Goal: Communication & Community: Answer question/provide support

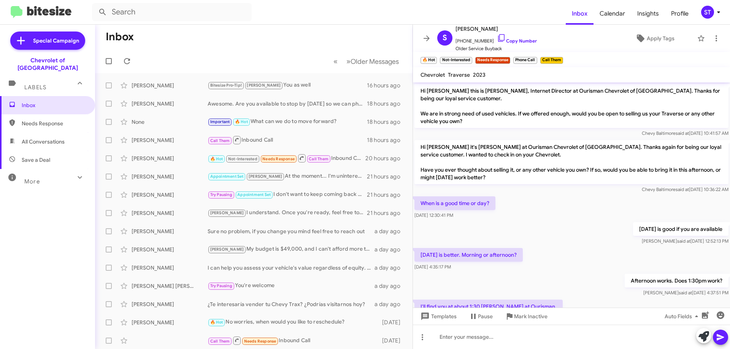
scroll to position [117, 0]
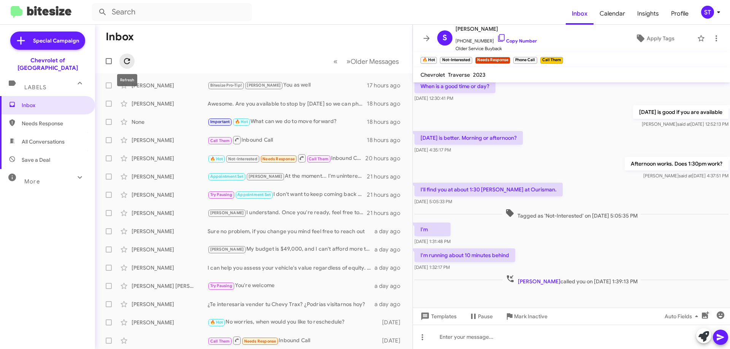
click at [124, 63] on icon at bounding box center [126, 61] width 9 height 9
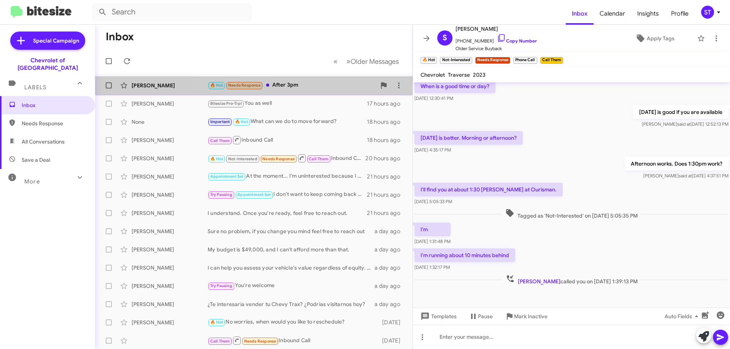
click at [302, 85] on div "🔥 Hot Needs Response After 3pm" at bounding box center [292, 85] width 168 height 9
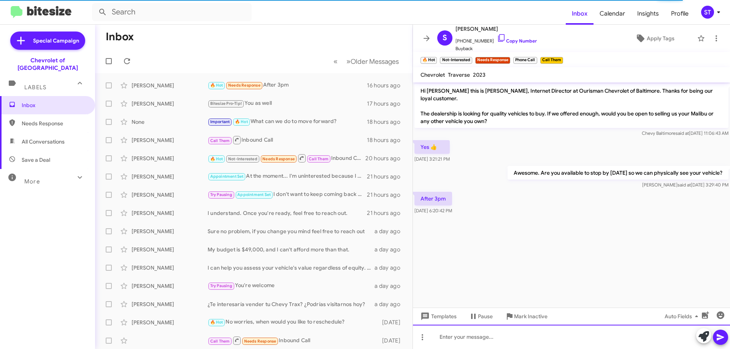
click at [480, 343] on div at bounding box center [571, 337] width 317 height 24
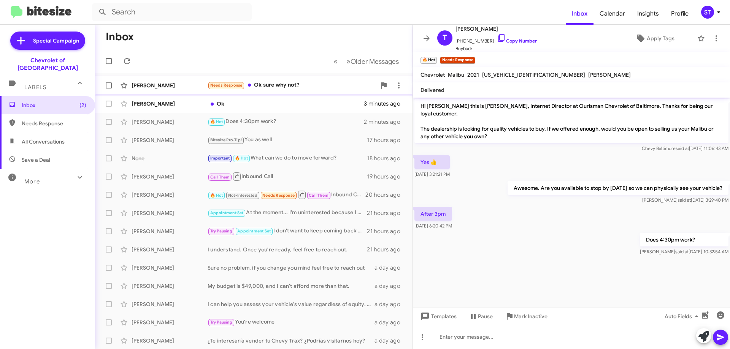
click at [286, 89] on div "Needs Response Ok sure why not?" at bounding box center [292, 85] width 168 height 9
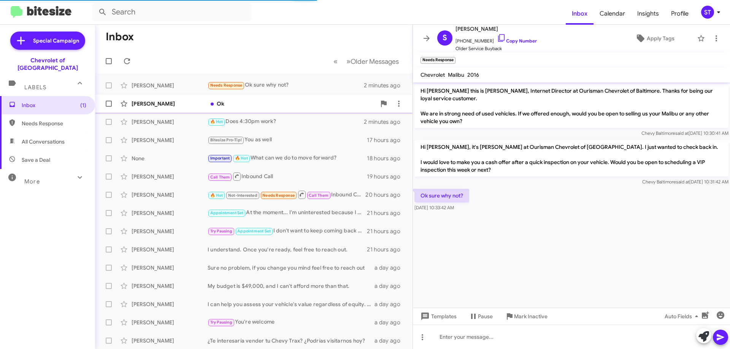
click at [202, 109] on div "[PERSON_NAME] Ok 3 minutes ago" at bounding box center [253, 103] width 305 height 15
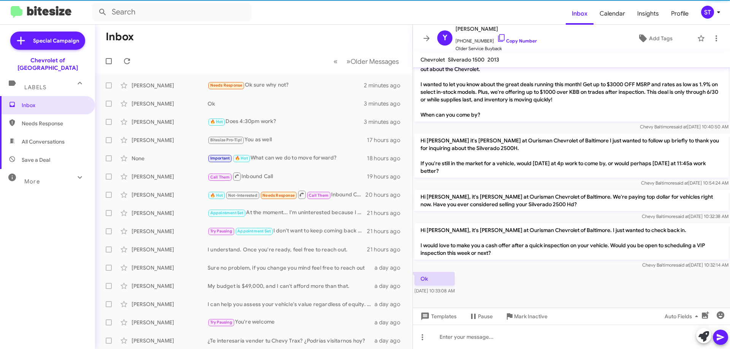
scroll to position [48, 0]
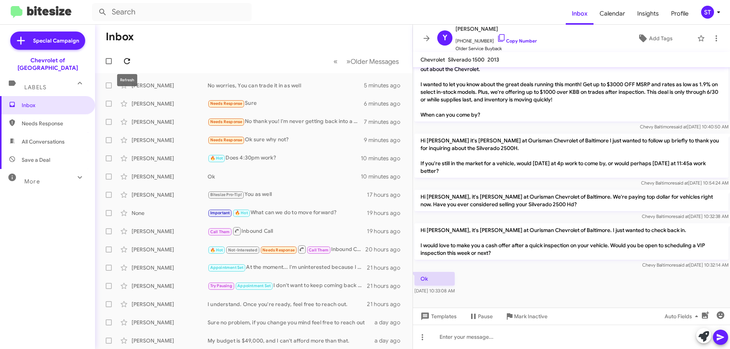
click at [126, 59] on icon at bounding box center [127, 61] width 6 height 6
click at [315, 141] on div "Needs Response Ok sure why not?" at bounding box center [292, 140] width 168 height 9
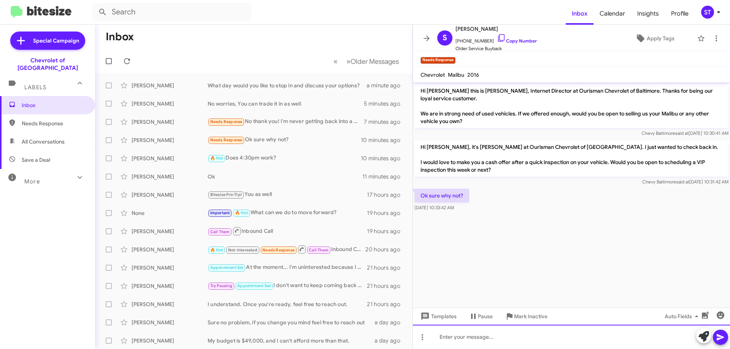
drag, startPoint x: 462, startPoint y: 340, endPoint x: 470, endPoint y: 339, distance: 7.7
click at [467, 340] on div at bounding box center [571, 337] width 317 height 24
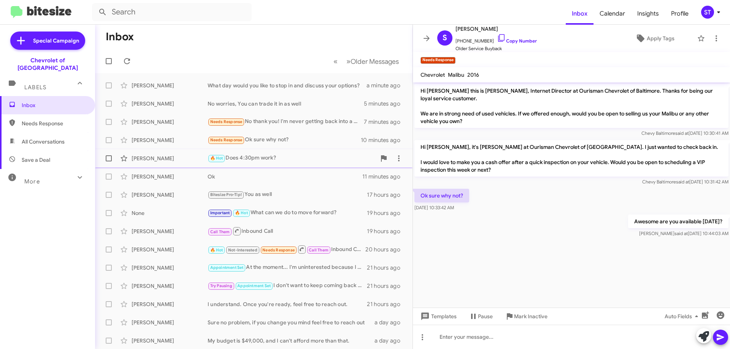
click at [275, 155] on div "🔥 Hot Does 4:30pm work?" at bounding box center [292, 158] width 168 height 9
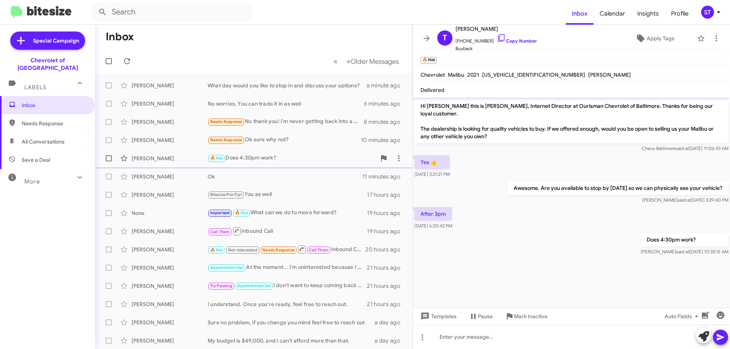
click at [245, 159] on div "🔥 Hot Does 4:30pm work?" at bounding box center [292, 158] width 168 height 9
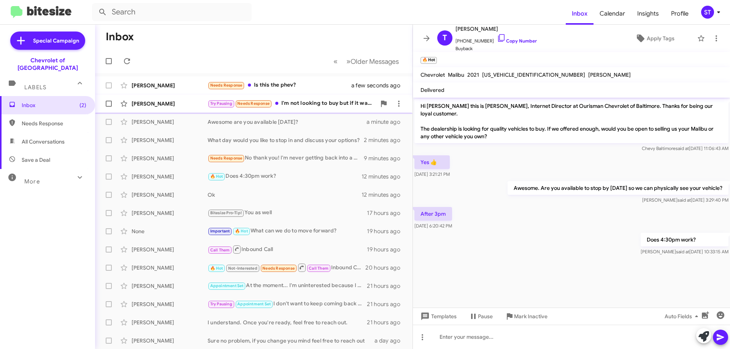
click at [326, 102] on div "Try Pausing Needs Response I'm not looking to buy but if it was possible to tra…" at bounding box center [292, 103] width 168 height 9
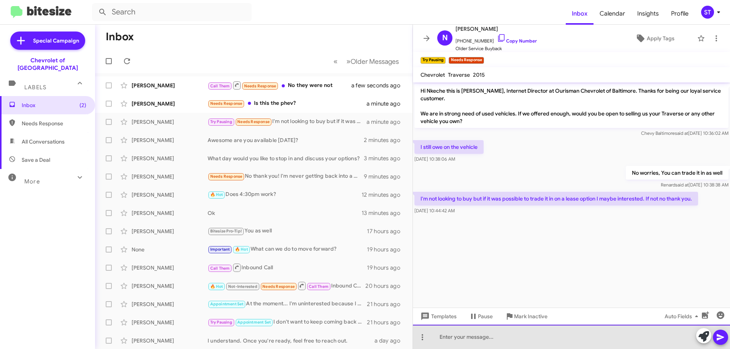
click at [478, 343] on div at bounding box center [571, 337] width 317 height 24
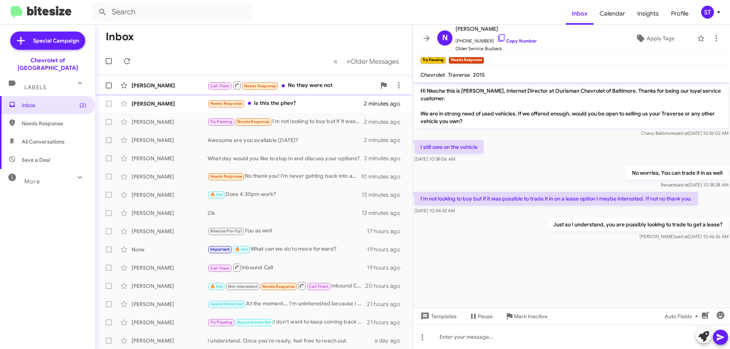
click at [299, 88] on div "Call Them Needs Response No they were not" at bounding box center [292, 86] width 168 height 10
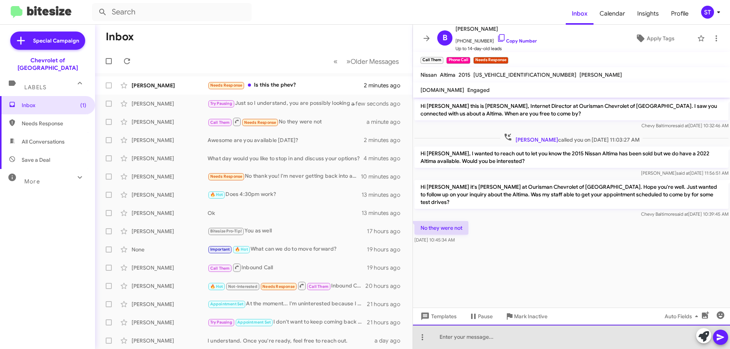
click at [467, 334] on div at bounding box center [571, 337] width 317 height 24
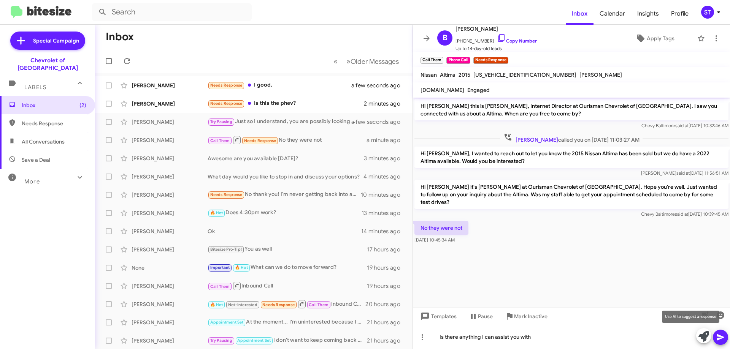
click at [703, 338] on icon at bounding box center [704, 337] width 11 height 11
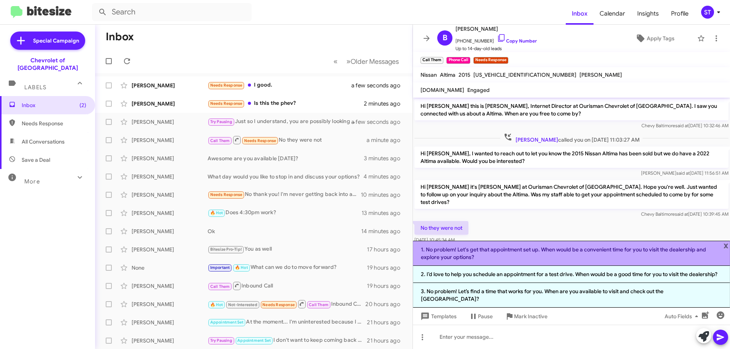
click at [486, 261] on li "1. No problem! Let's get that appointment set up. When would be a convenient ti…" at bounding box center [571, 253] width 317 height 25
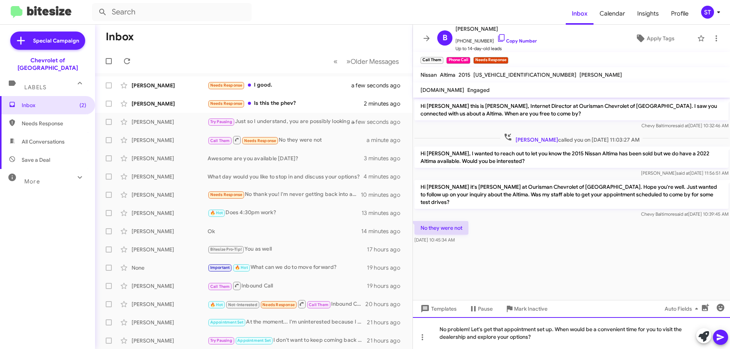
click at [554, 343] on div "No problem! Let's get that appointment set up. When would be a convenient time …" at bounding box center [571, 334] width 317 height 32
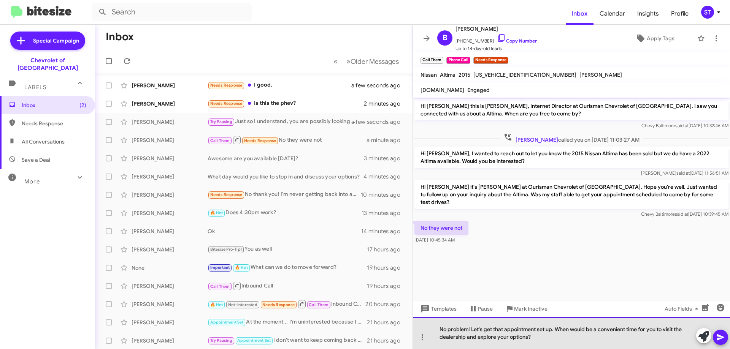
click at [551, 331] on div "No problem! Let's get that appointment set up. When would be a convenient time …" at bounding box center [571, 334] width 317 height 32
click at [621, 339] on div "No problem! Let's get that appointment set up to go over some options for a veh…" at bounding box center [571, 334] width 317 height 32
click at [615, 340] on div "No problem! Let's get that appointment set up to go over some options for a veh…" at bounding box center [571, 334] width 317 height 32
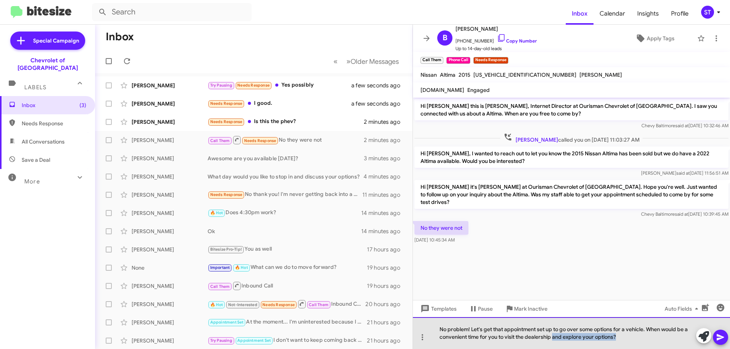
drag, startPoint x: 615, startPoint y: 340, endPoint x: 556, endPoint y: 341, distance: 58.6
click at [556, 341] on div "No problem! Let's get that appointment set up to go over some options for a veh…" at bounding box center [571, 334] width 317 height 32
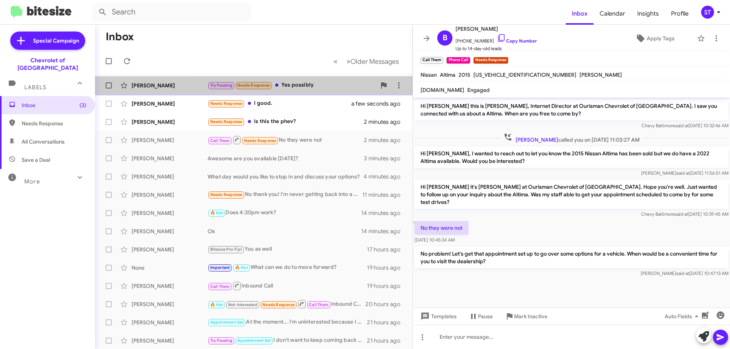
click at [305, 85] on div "Try Pausing Needs Response Yes possibly" at bounding box center [292, 85] width 168 height 9
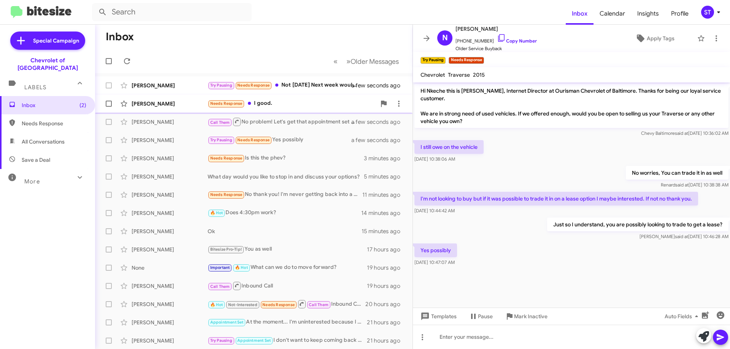
drag, startPoint x: 294, startPoint y: 84, endPoint x: 370, endPoint y: 106, distance: 78.8
click at [294, 84] on div "Try Pausing Needs Response Not [DATE] Next week would be good for me" at bounding box center [284, 85] width 153 height 9
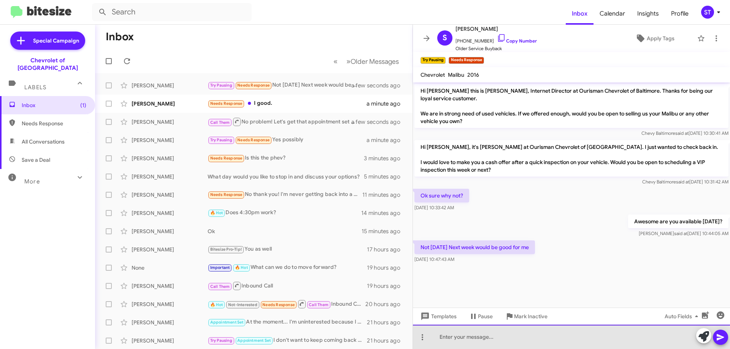
click at [464, 342] on div at bounding box center [571, 337] width 317 height 24
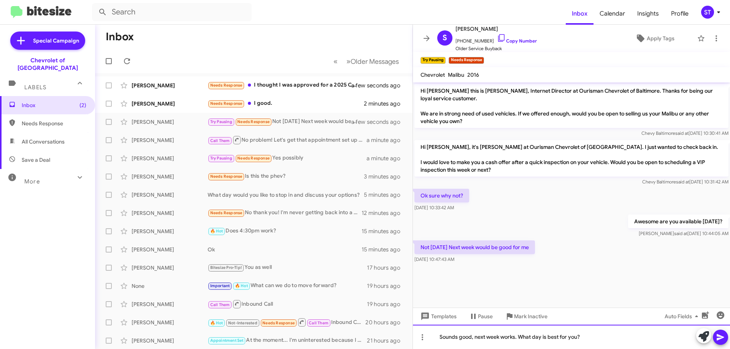
click at [591, 341] on div "Sounds good, next week works. What day is best for you?" at bounding box center [571, 337] width 317 height 24
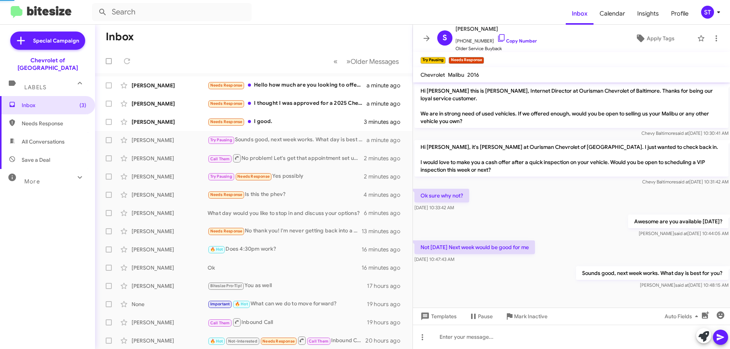
scroll to position [22, 0]
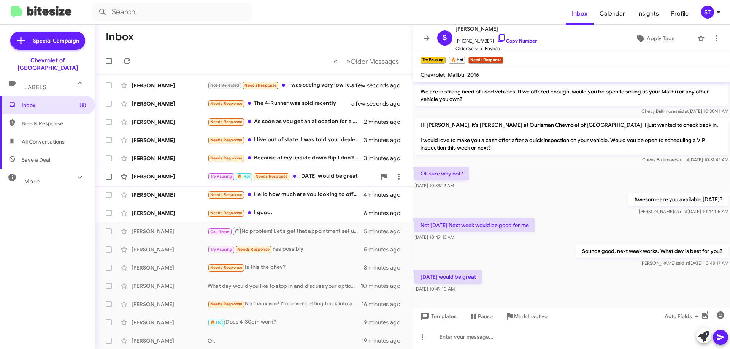
click at [314, 176] on div "Try Pausing 🔥 Hot Needs Response [DATE] would be great" at bounding box center [292, 176] width 168 height 9
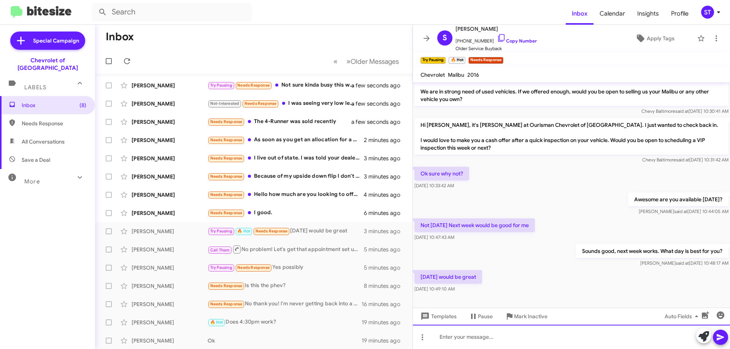
click at [465, 345] on div at bounding box center [571, 337] width 317 height 24
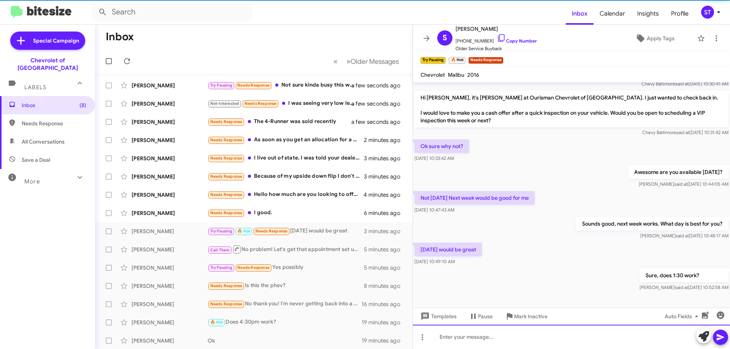
scroll to position [50, 0]
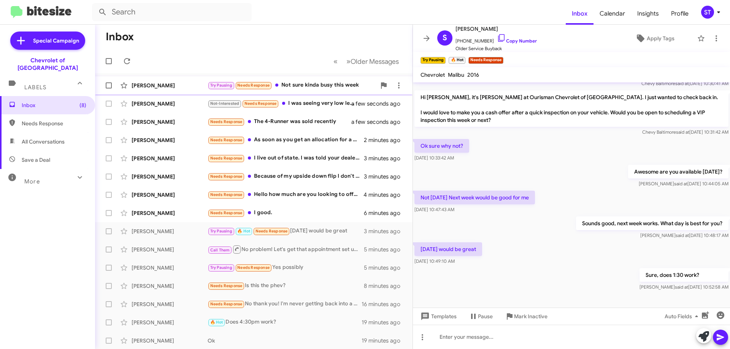
click at [311, 86] on div "Try Pausing Needs Response Not sure kinda busy this week" at bounding box center [292, 85] width 168 height 9
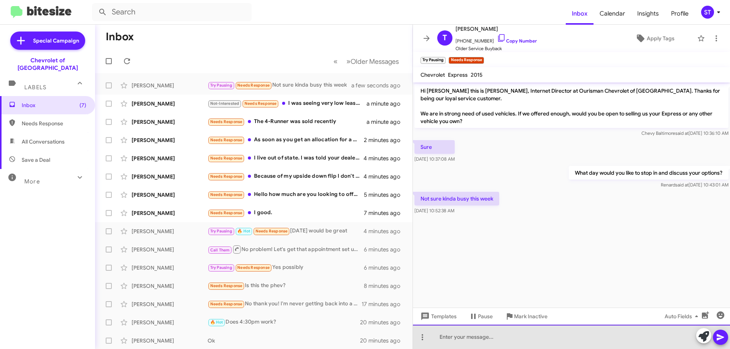
click at [448, 340] on div at bounding box center [571, 337] width 317 height 24
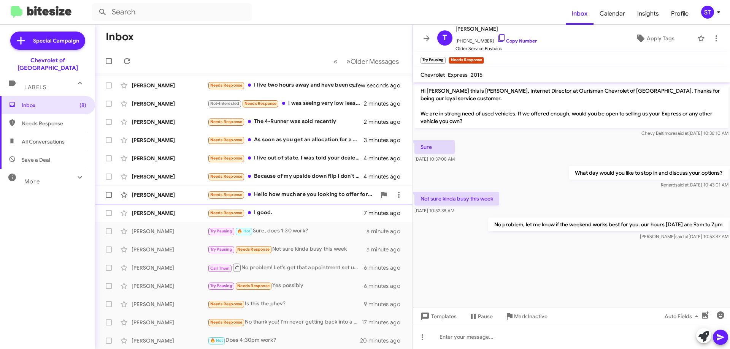
click at [288, 193] on div "Needs Response Hello how much are you looking to offer for it?" at bounding box center [292, 195] width 168 height 9
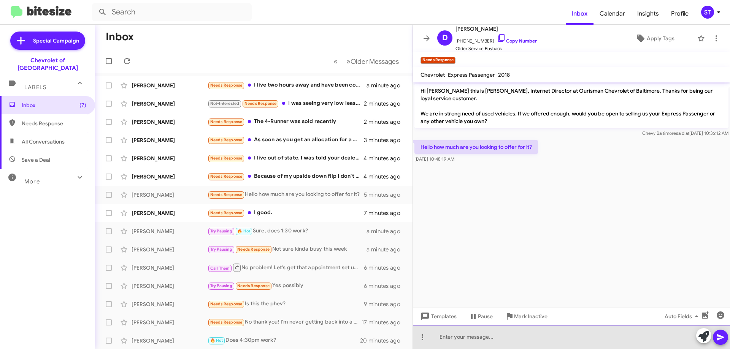
click at [458, 341] on div at bounding box center [571, 337] width 317 height 24
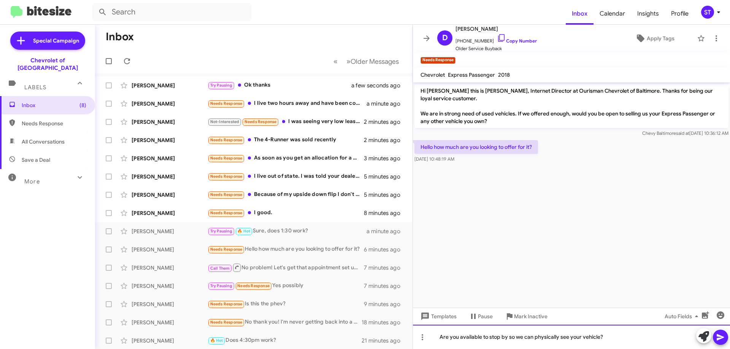
click at [506, 336] on div "Are you available to stop by so we can physically see your vehicle?" at bounding box center [571, 337] width 317 height 24
click at [625, 334] on div "Are you available to stop by [DATE] so we can physically see your vehicle?" at bounding box center [571, 337] width 317 height 24
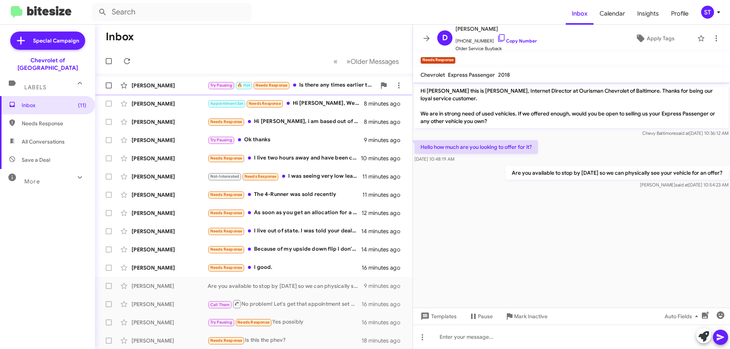
click at [184, 82] on div "[PERSON_NAME]" at bounding box center [170, 86] width 76 height 8
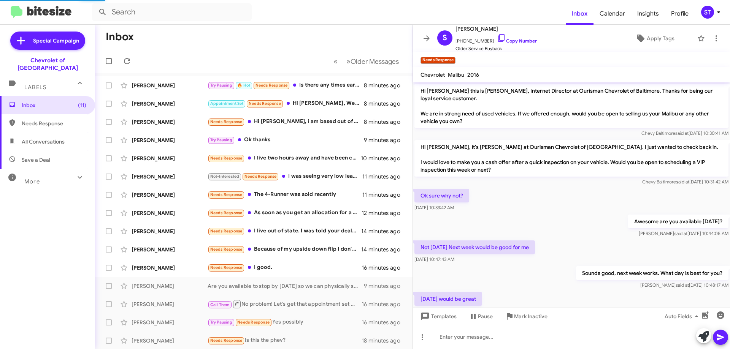
scroll to position [78, 0]
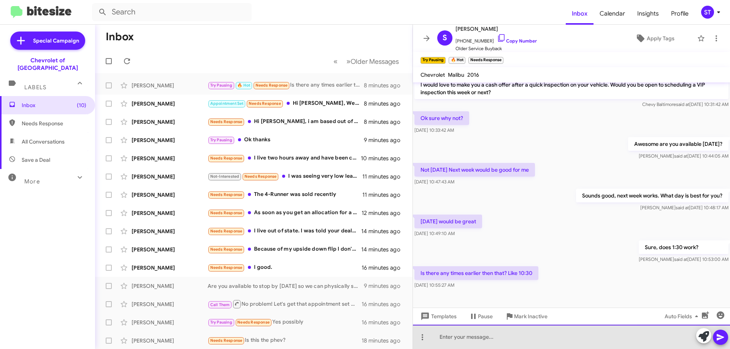
click at [491, 339] on div at bounding box center [571, 337] width 317 height 24
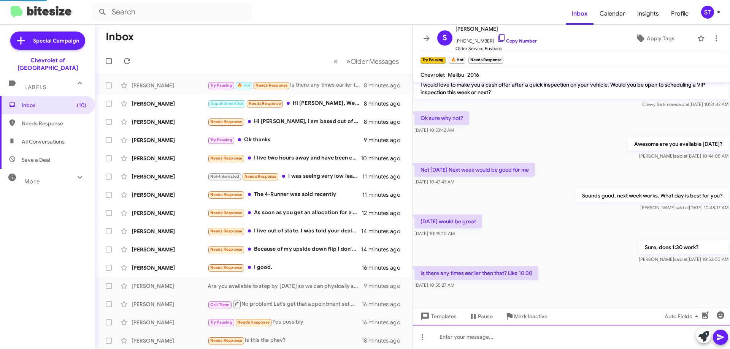
scroll to position [0, 0]
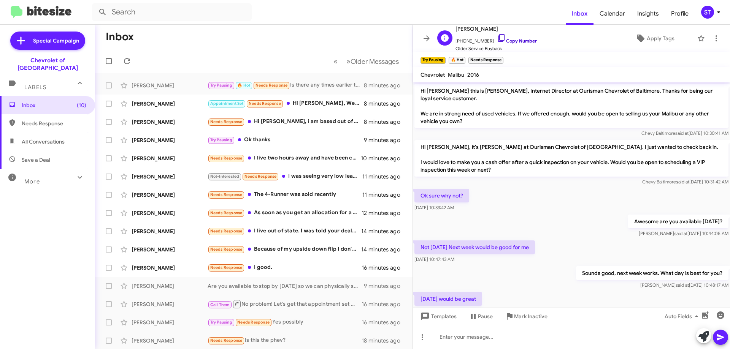
click at [497, 38] on icon at bounding box center [501, 37] width 9 height 9
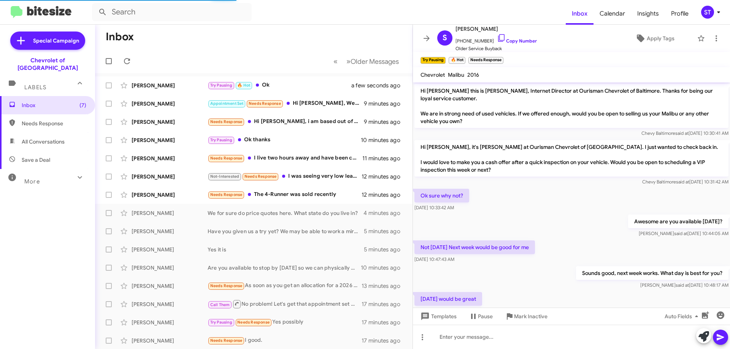
scroll to position [133, 0]
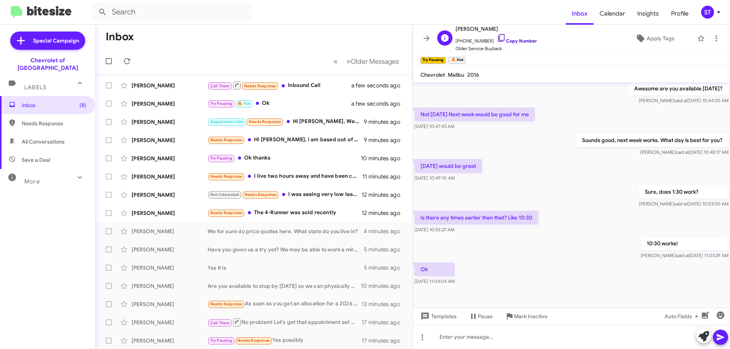
click at [497, 38] on icon at bounding box center [501, 37] width 9 height 9
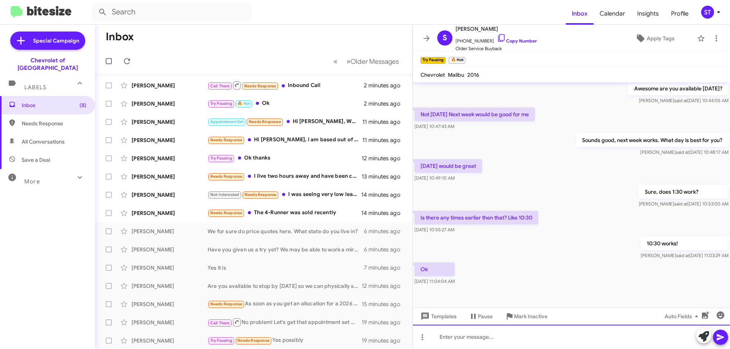
click at [455, 340] on div at bounding box center [571, 337] width 317 height 24
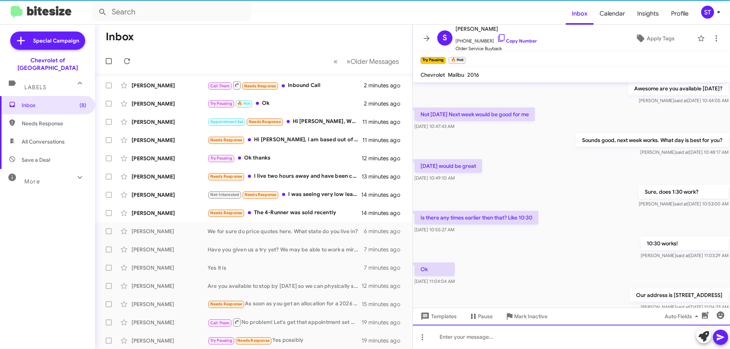
scroll to position [0, 0]
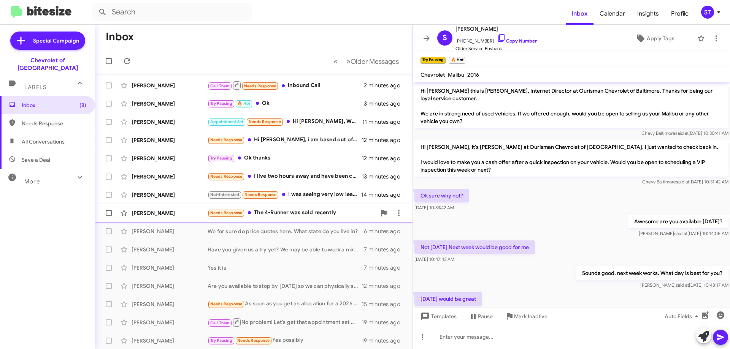
drag, startPoint x: 304, startPoint y: 213, endPoint x: 310, endPoint y: 215, distance: 6.0
click at [304, 213] on div "Needs Response The 4-Runner was sold recently" at bounding box center [292, 213] width 168 height 9
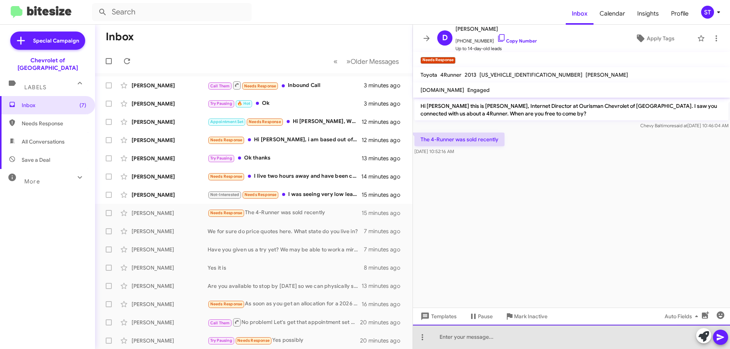
click at [462, 343] on div at bounding box center [571, 337] width 317 height 24
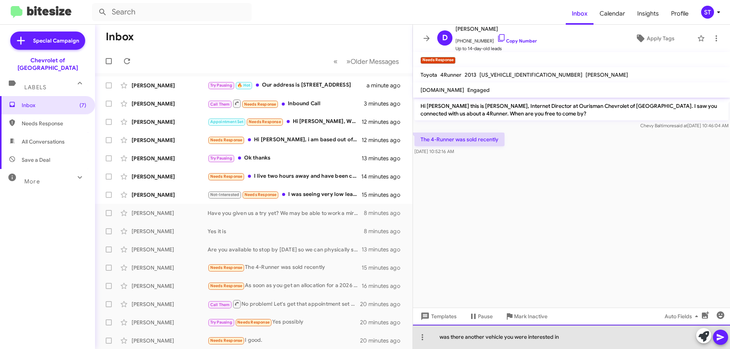
click at [435, 337] on div "was there another vehicle you were interested in" at bounding box center [571, 337] width 317 height 24
click at [576, 340] on div "Yes, was there another vehicle you were interested in" at bounding box center [571, 337] width 317 height 24
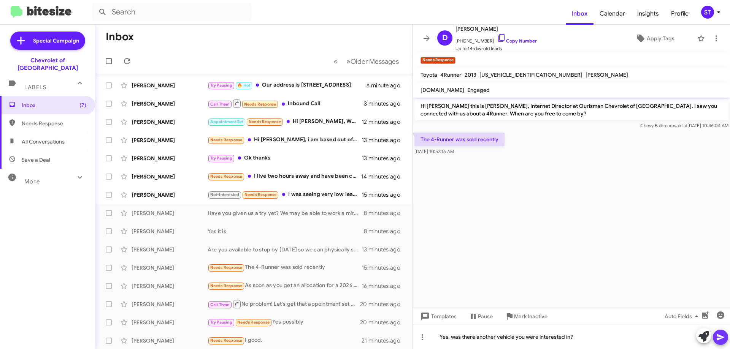
click at [725, 340] on button at bounding box center [720, 337] width 15 height 15
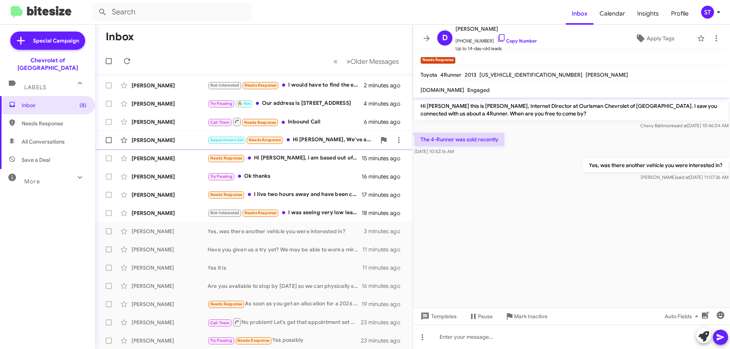
drag, startPoint x: 186, startPoint y: 138, endPoint x: 206, endPoint y: 140, distance: 20.6
click at [187, 138] on div "[PERSON_NAME]" at bounding box center [170, 141] width 76 height 8
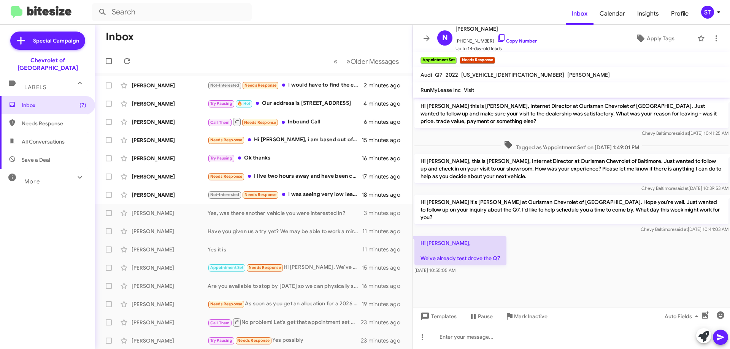
drag, startPoint x: 493, startPoint y: 39, endPoint x: 418, endPoint y: 41, distance: 75.3
click at [497, 39] on icon at bounding box center [501, 37] width 9 height 9
click at [704, 336] on icon at bounding box center [704, 337] width 11 height 11
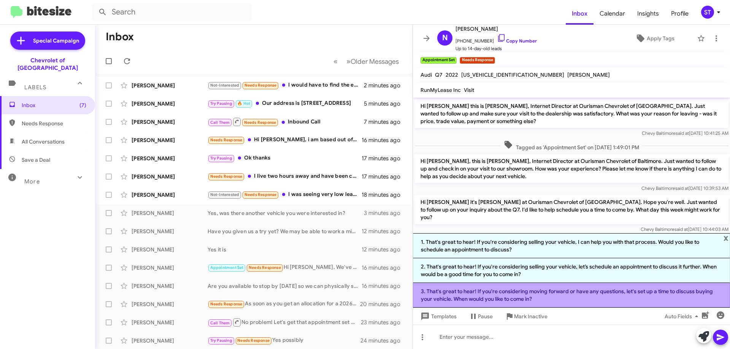
click at [439, 295] on li "3. That's great to hear! If you're considering moving forward or have any quest…" at bounding box center [571, 295] width 317 height 25
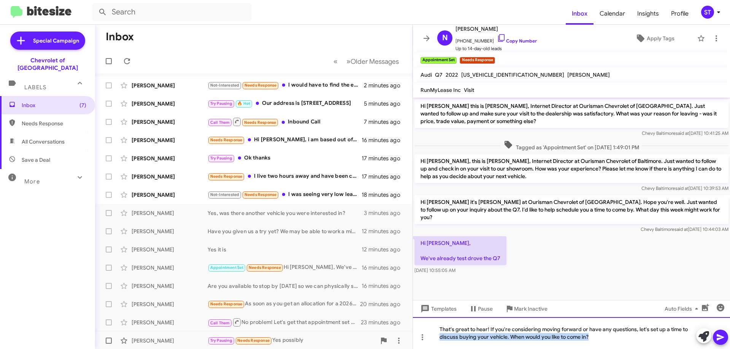
drag, startPoint x: 608, startPoint y: 339, endPoint x: 339, endPoint y: 345, distance: 269.3
click at [346, 346] on div "Inbox « Previous » Next Older Messages [PERSON_NAME] Not-Interested Needs Respo…" at bounding box center [412, 187] width 635 height 325
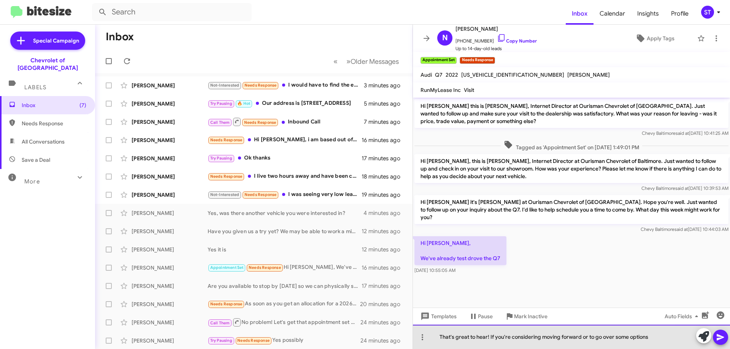
click at [510, 339] on div "That's great to hear! If you're considering moving forward or to go over some o…" at bounding box center [571, 337] width 317 height 24
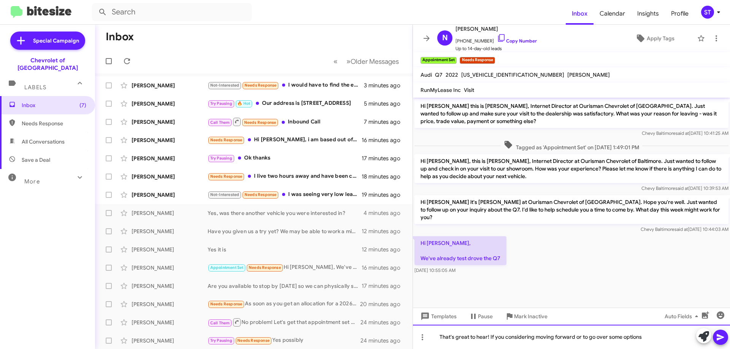
click at [494, 340] on div "That's great to hear! If you considering moving forward or to go over some opti…" at bounding box center [571, 337] width 317 height 24
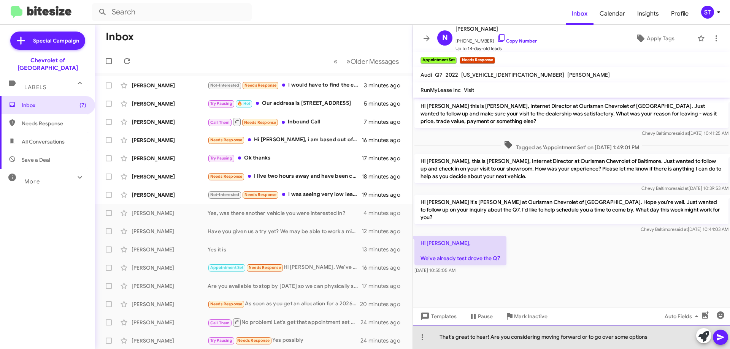
click at [664, 339] on div "That's great to hear! Are you considering moving forward or to go over some opt…" at bounding box center [571, 337] width 317 height 24
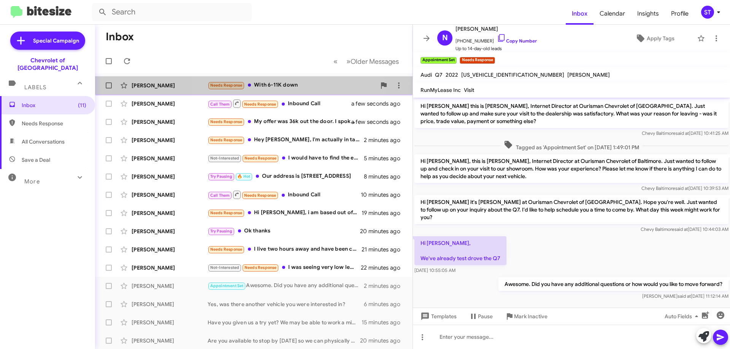
click at [264, 83] on div "Needs Response With 6-11K down" at bounding box center [292, 85] width 168 height 9
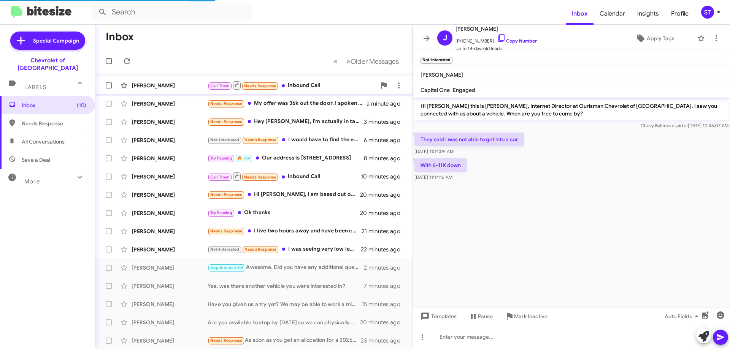
drag, startPoint x: 313, startPoint y: 86, endPoint x: 317, endPoint y: 86, distance: 4.6
click at [313, 86] on div "Call Them Needs Response Inbound Call" at bounding box center [292, 86] width 168 height 10
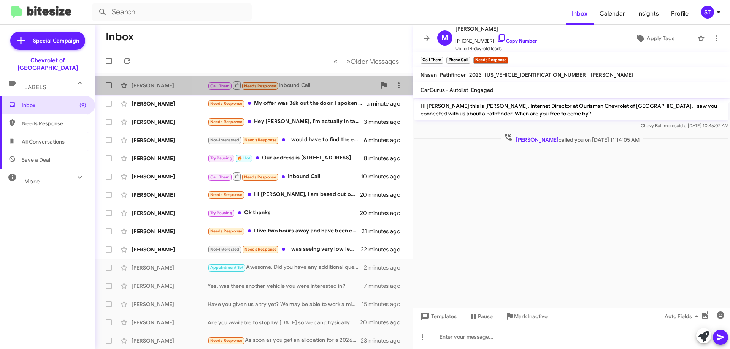
click at [306, 80] on div "[PERSON_NAME] Call Them Needs Response Inbound Call a minute ago" at bounding box center [253, 85] width 305 height 15
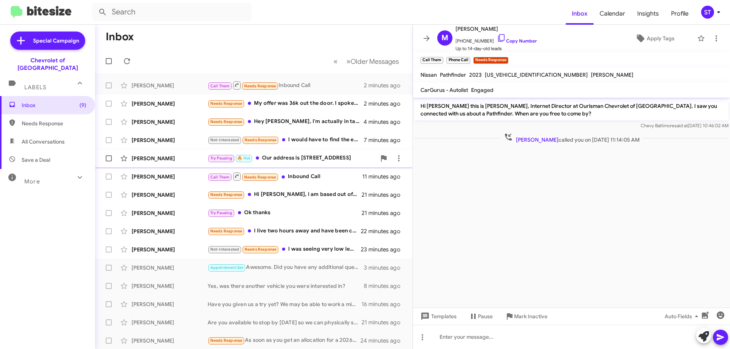
click at [332, 160] on div "Try Pausing 🔥 Hot Our address is [STREET_ADDRESS]" at bounding box center [292, 158] width 168 height 9
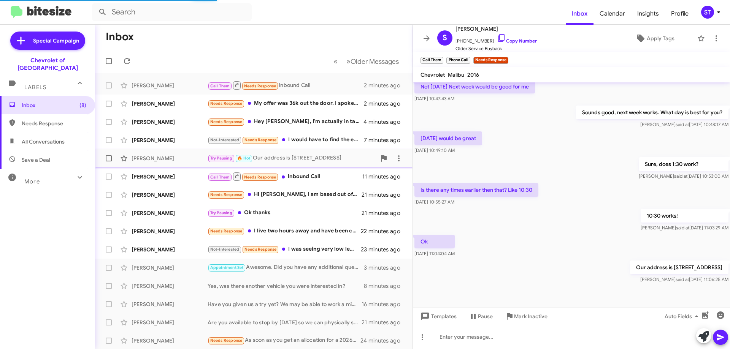
scroll to position [161, 0]
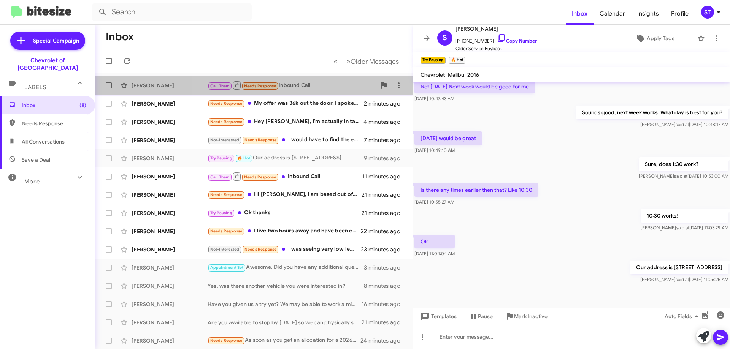
click at [315, 83] on div "Call Them Needs Response Inbound Call" at bounding box center [292, 86] width 168 height 10
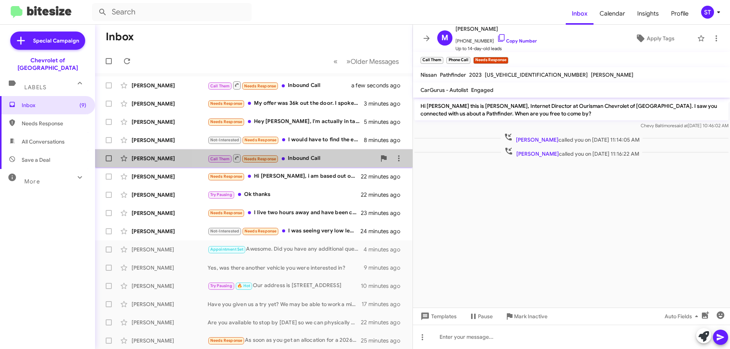
click at [322, 155] on div "Call Them Needs Response Inbound Call" at bounding box center [292, 159] width 168 height 10
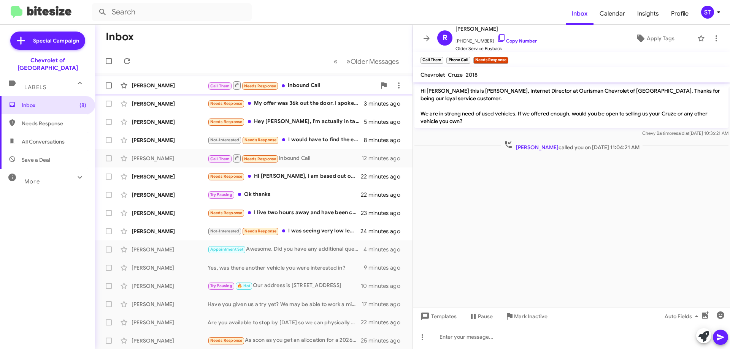
click at [303, 85] on div "Call Them Needs Response Inbound Call" at bounding box center [292, 86] width 168 height 10
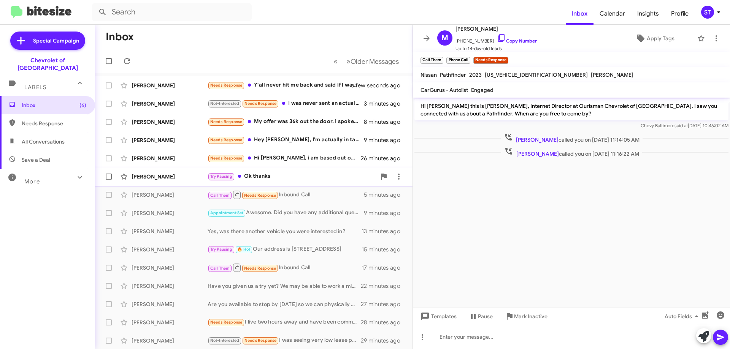
click at [287, 173] on div "Try Pausing Ok thanks" at bounding box center [292, 176] width 168 height 9
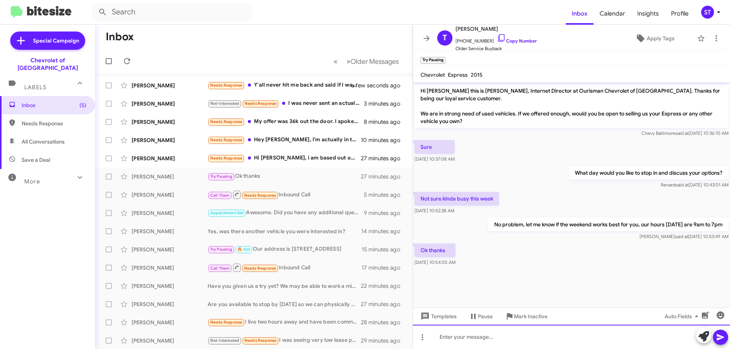
click at [484, 348] on div at bounding box center [571, 337] width 317 height 24
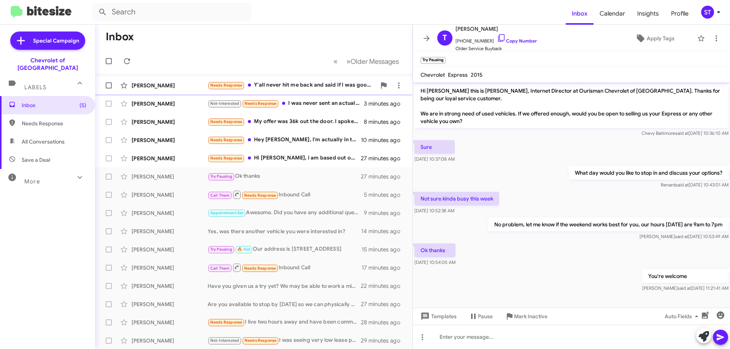
click at [288, 84] on div "Needs Response Y'all never hit me back and said if I was good or not" at bounding box center [292, 85] width 168 height 9
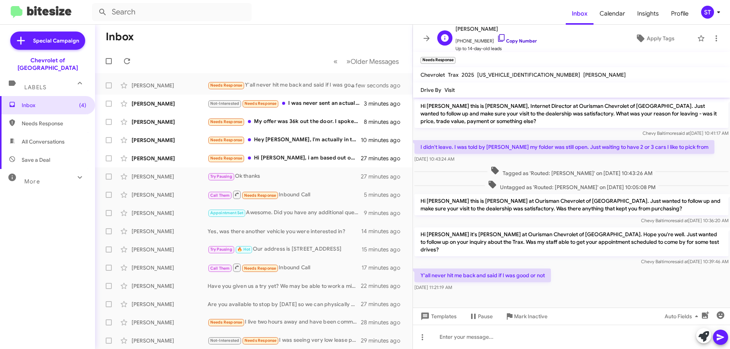
click at [497, 38] on icon at bounding box center [501, 37] width 9 height 9
drag, startPoint x: 174, startPoint y: 88, endPoint x: 179, endPoint y: 94, distance: 7.0
click at [174, 88] on div "[PERSON_NAME]" at bounding box center [170, 86] width 76 height 8
click at [704, 340] on icon at bounding box center [704, 337] width 11 height 11
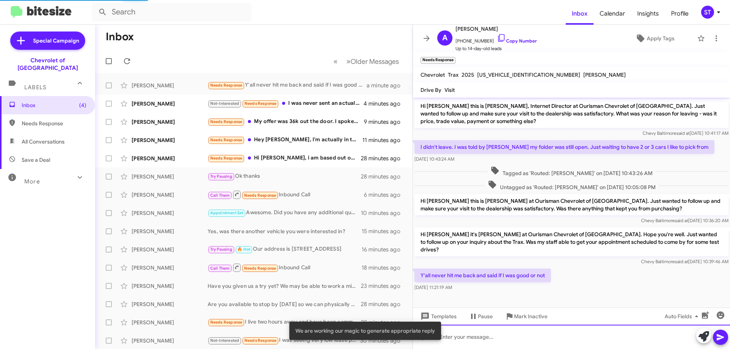
click at [497, 342] on div at bounding box center [571, 337] width 317 height 24
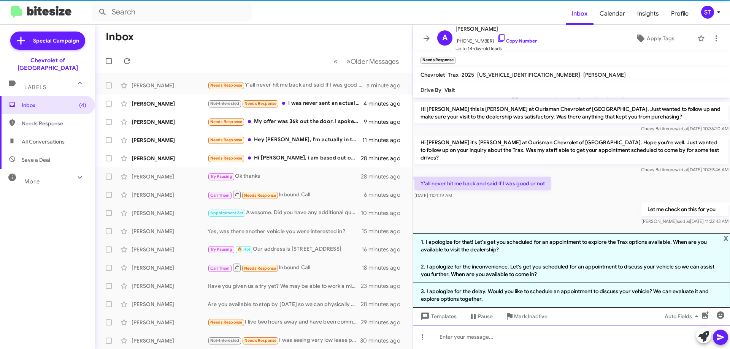
scroll to position [93, 0]
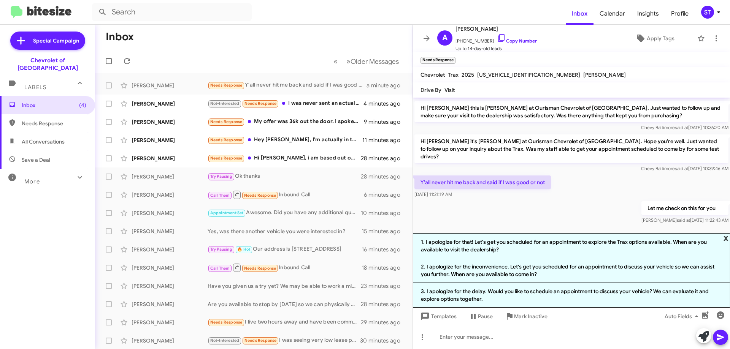
click at [726, 238] on span "x" at bounding box center [726, 238] width 5 height 9
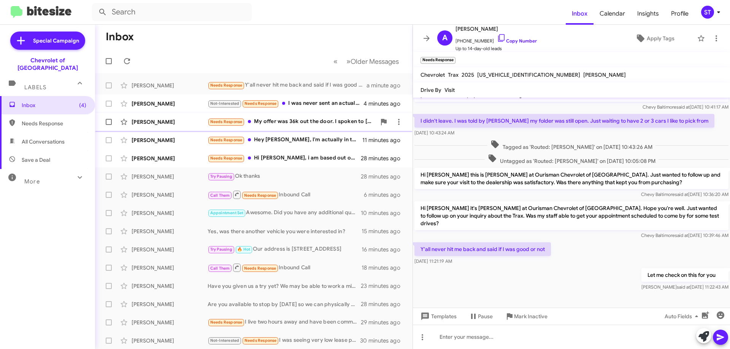
scroll to position [19, 0]
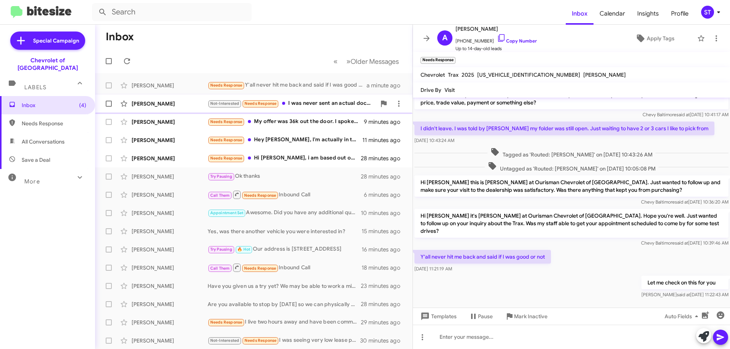
click at [317, 108] on div "[PERSON_NAME] Not-Interested Needs Response I was never sent an actual document…" at bounding box center [253, 103] width 305 height 15
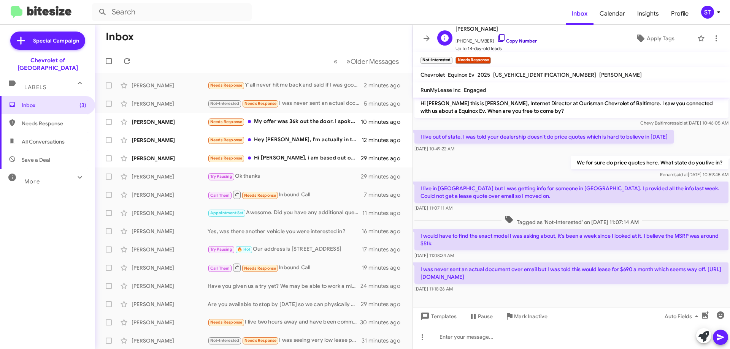
click at [497, 37] on icon at bounding box center [501, 37] width 9 height 9
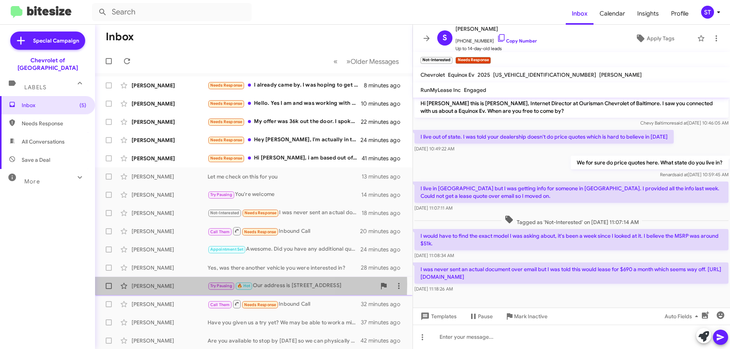
click at [178, 284] on div "[PERSON_NAME]" at bounding box center [170, 287] width 76 height 8
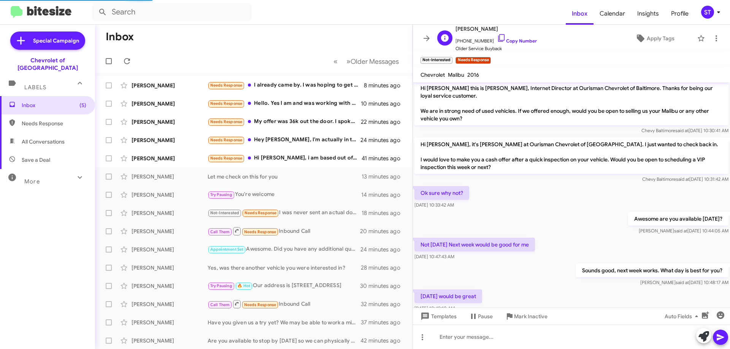
scroll to position [161, 0]
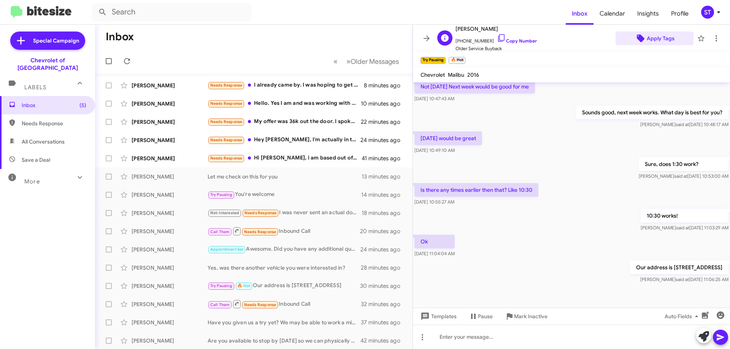
click at [656, 37] on span "Apply Tags" at bounding box center [661, 39] width 28 height 14
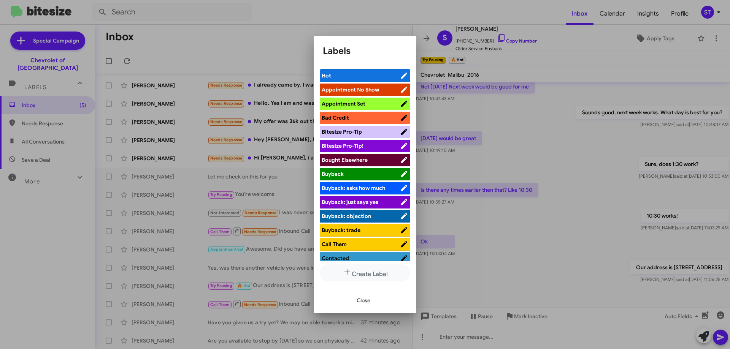
click at [390, 103] on span "Appointment Set" at bounding box center [361, 104] width 78 height 8
click at [365, 306] on span "Close" at bounding box center [364, 301] width 14 height 14
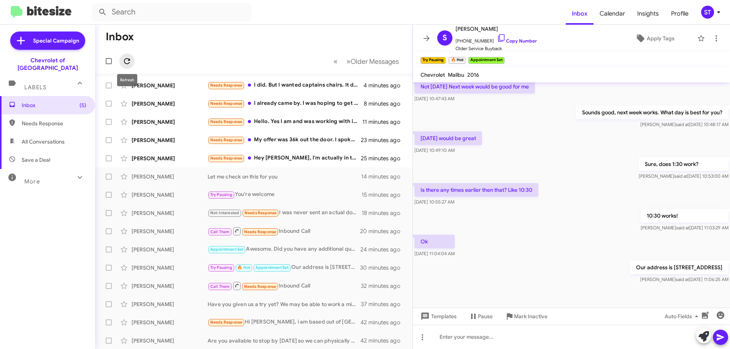
click at [124, 61] on icon at bounding box center [126, 61] width 9 height 9
click at [131, 62] on icon at bounding box center [126, 61] width 9 height 9
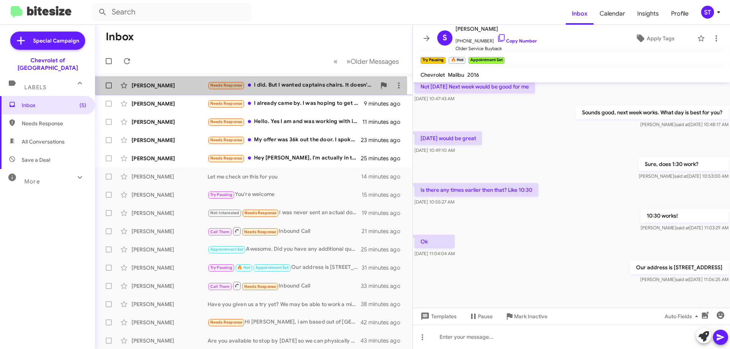
click at [172, 87] on div "[PERSON_NAME]" at bounding box center [170, 86] width 76 height 8
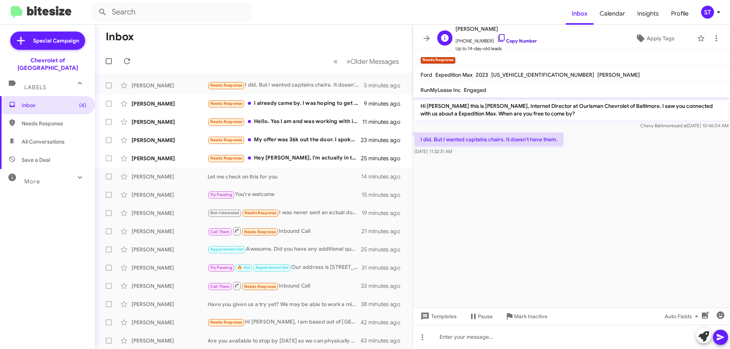
click at [497, 36] on icon at bounding box center [501, 37] width 9 height 9
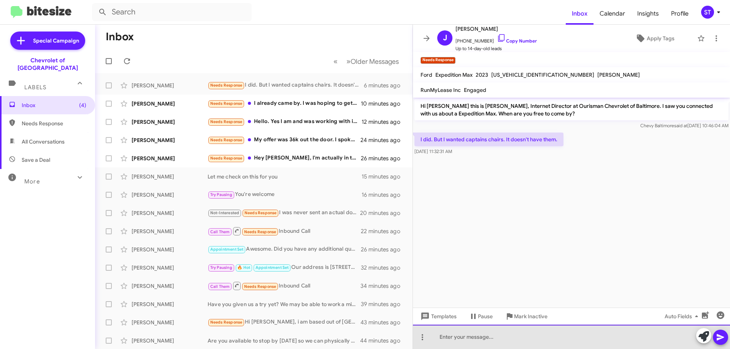
click at [476, 337] on div at bounding box center [571, 337] width 317 height 24
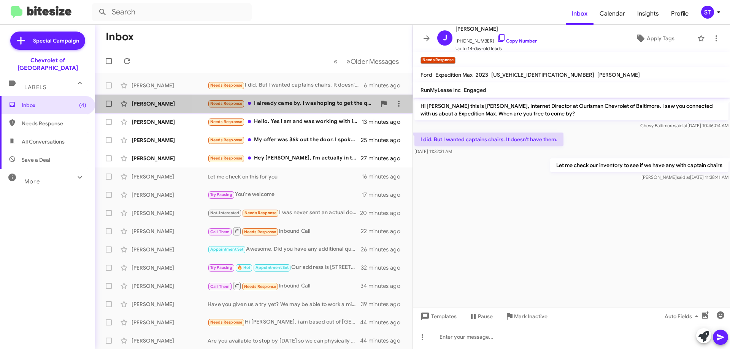
click at [301, 105] on div "Needs Response I already came by. I was hoping to get the quote for the lease o…" at bounding box center [292, 103] width 168 height 9
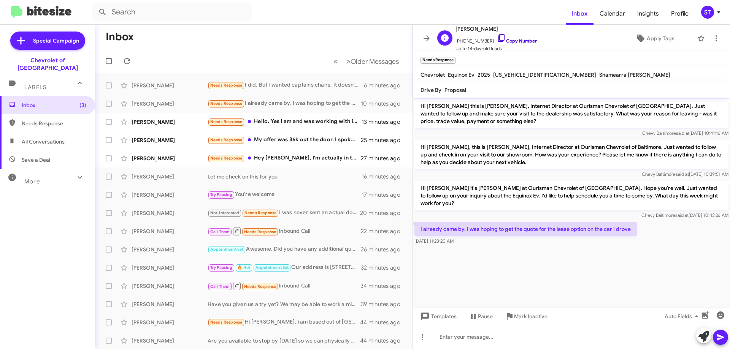
click at [498, 37] on icon at bounding box center [501, 37] width 9 height 9
drag, startPoint x: 466, startPoint y: 222, endPoint x: 648, endPoint y: 217, distance: 181.5
click at [648, 221] on div "I already came by. I was hoping to get the quote for the lease option on the ca…" at bounding box center [571, 234] width 317 height 26
copy p "I was hoping to get the quote for the lease option on the car I drove"
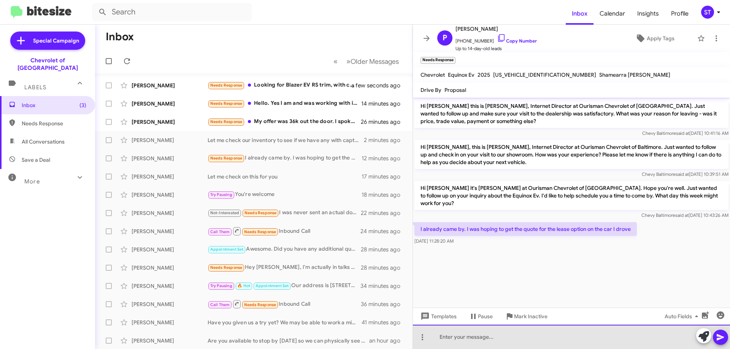
click at [472, 338] on div at bounding box center [571, 337] width 317 height 24
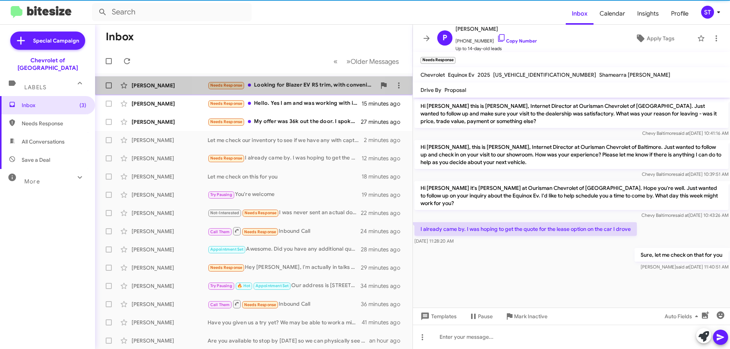
click at [274, 85] on div "Needs Response Looking for Blazer EV RS trim, with convenience package and like…" at bounding box center [292, 85] width 168 height 9
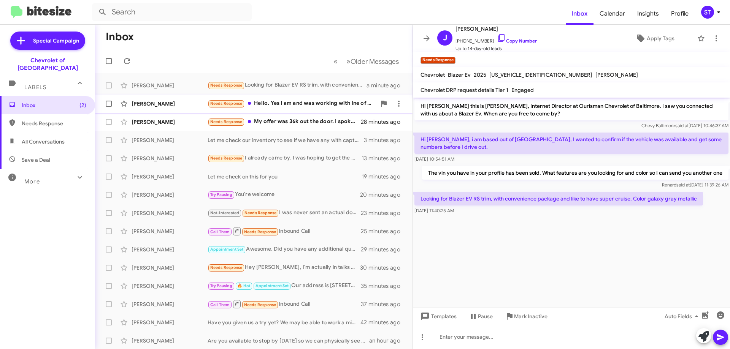
click at [263, 103] on div "Needs Response Hello. Yes I am and was working with ine of your salesman who be…" at bounding box center [292, 103] width 168 height 9
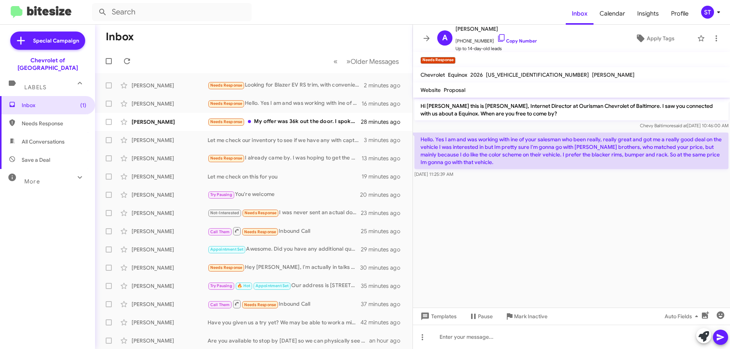
drag, startPoint x: 422, startPoint y: 141, endPoint x: 465, endPoint y: 149, distance: 43.7
click at [495, 163] on p "Hello. Yes I am and was working with ine of your salesman who been really, real…" at bounding box center [572, 151] width 314 height 37
copy p "Hello. Yes I am and was working with ine of your salesman who been really, real…"
click at [701, 335] on icon at bounding box center [704, 337] width 11 height 11
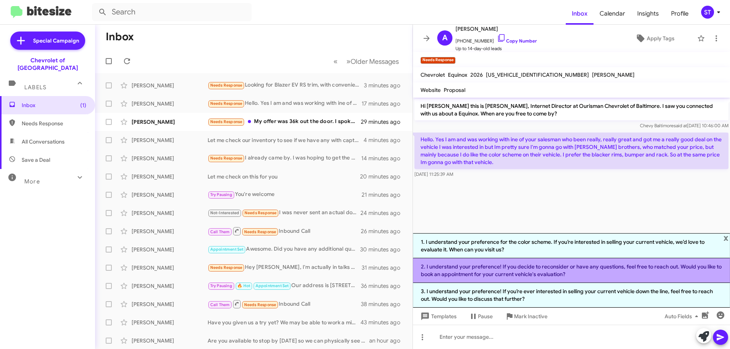
click at [501, 269] on li "2. I understand your preference! If you decide to reconsider or have any questi…" at bounding box center [571, 271] width 317 height 25
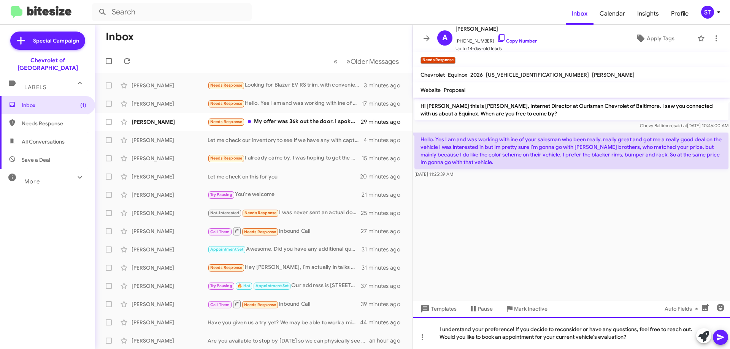
drag, startPoint x: 642, startPoint y: 338, endPoint x: 444, endPoint y: 354, distance: 198.0
click at [444, 349] on html "Inbox Calendar Insights Profile ST Special Campaign Chevrolet of Baltimore Labe…" at bounding box center [365, 174] width 730 height 349
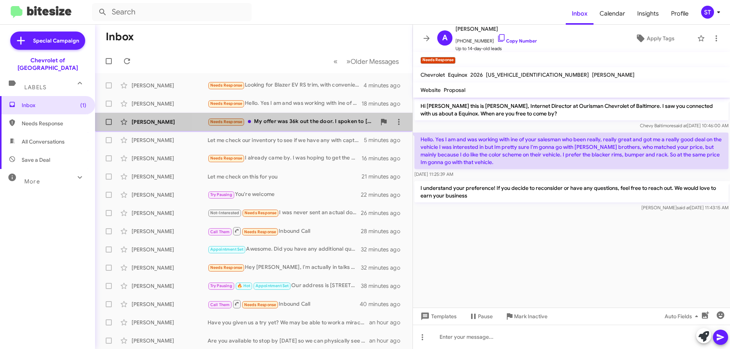
click at [306, 123] on div "Needs Response My offer was 36k out the door. I spoken to [PERSON_NAME] before" at bounding box center [292, 122] width 168 height 9
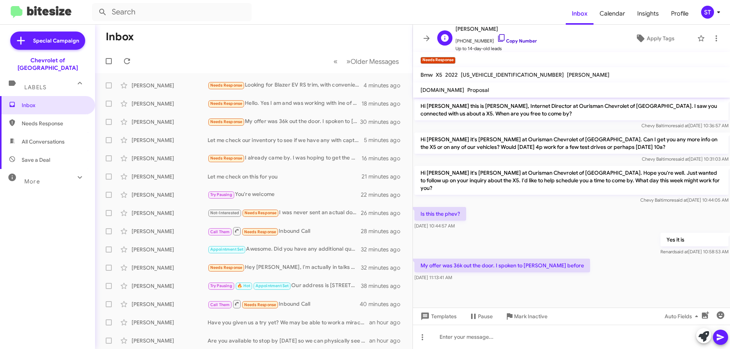
click at [497, 38] on icon at bounding box center [501, 37] width 9 height 9
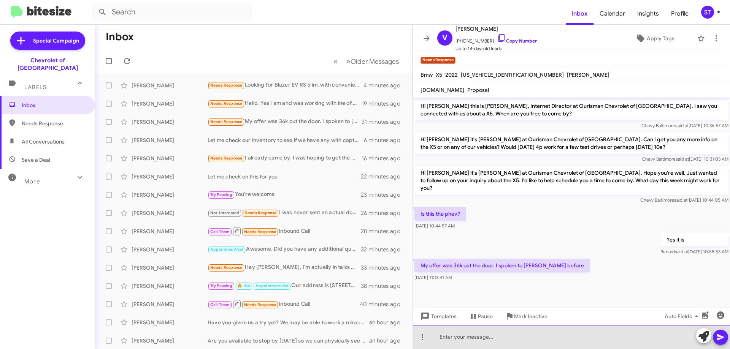
click at [476, 347] on div at bounding box center [571, 337] width 317 height 24
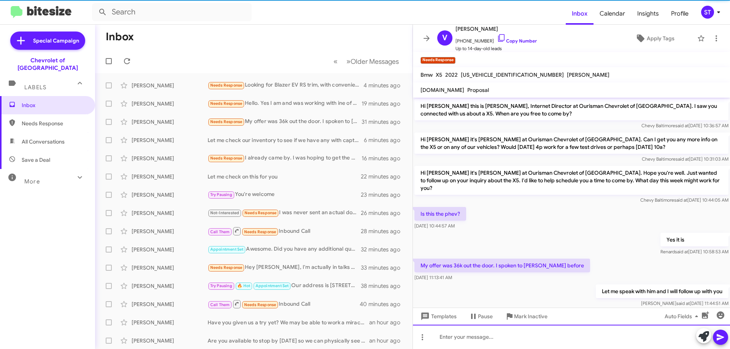
scroll to position [7, 0]
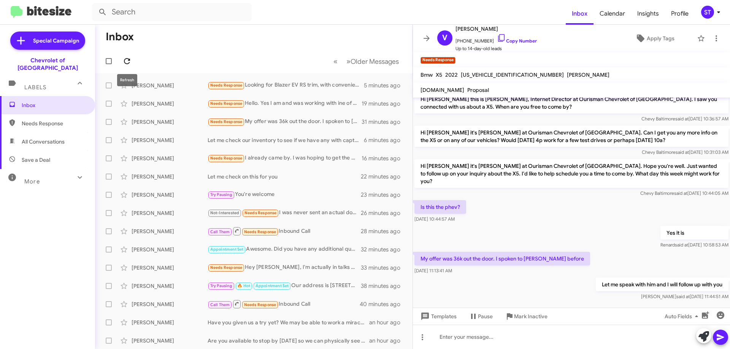
click at [130, 62] on icon at bounding box center [126, 61] width 9 height 9
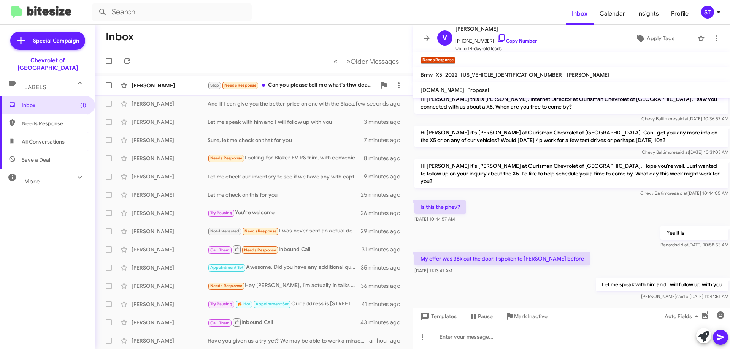
click at [274, 84] on div "Stop Needs Response Can you please tell me what's thw deal with my app" at bounding box center [292, 85] width 168 height 9
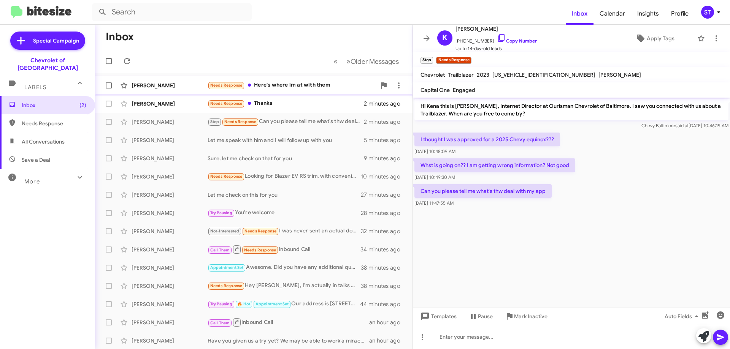
drag, startPoint x: 289, startPoint y: 86, endPoint x: 313, endPoint y: 94, distance: 24.8
click at [289, 86] on div "Needs Response Here's where im at with them" at bounding box center [292, 85] width 168 height 9
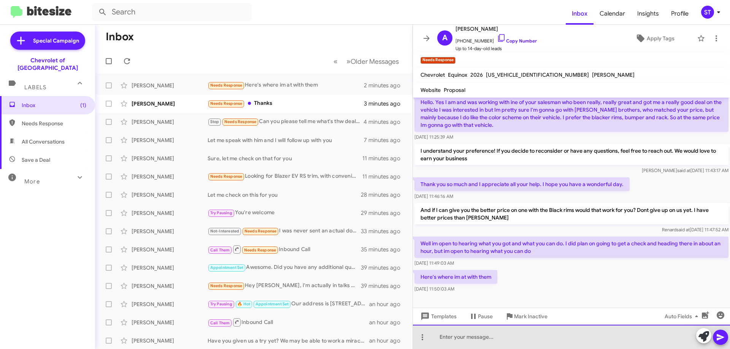
click at [467, 337] on div at bounding box center [571, 337] width 317 height 24
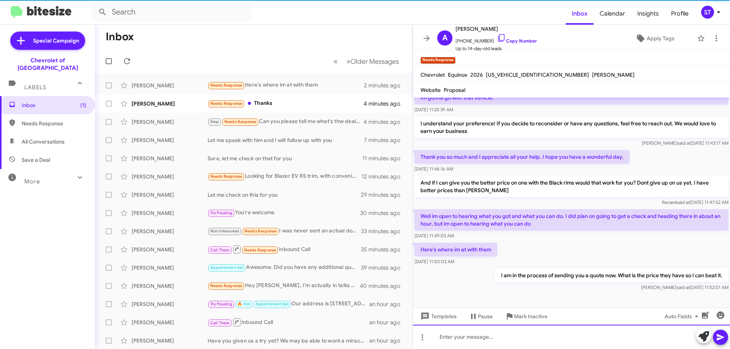
scroll to position [65, 0]
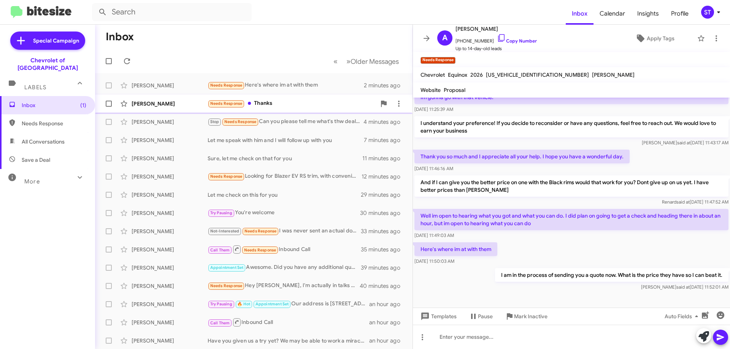
click at [269, 108] on div "Needs Response Thanks" at bounding box center [292, 103] width 168 height 9
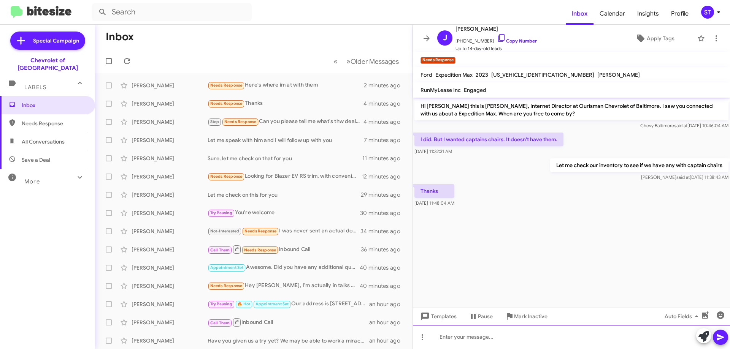
click at [468, 337] on div at bounding box center [571, 337] width 317 height 24
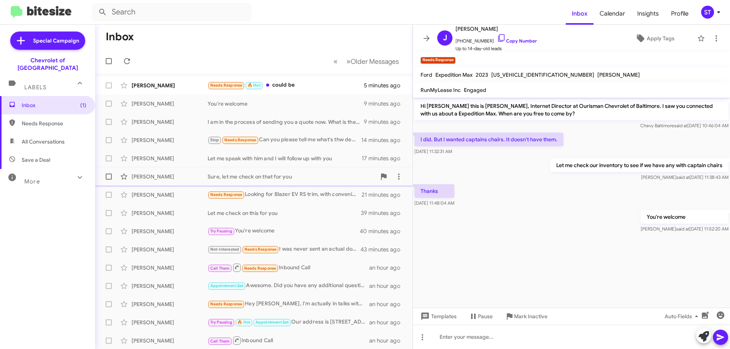
click at [157, 178] on div "[PERSON_NAME]" at bounding box center [170, 177] width 76 height 8
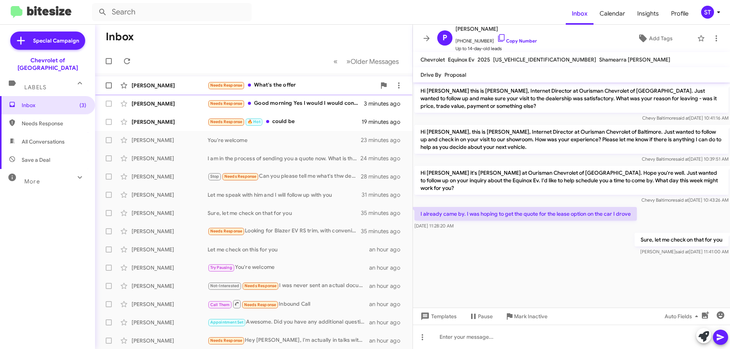
click at [303, 93] on span "[PERSON_NAME] Needs Response What's the offer 2 minutes ago" at bounding box center [254, 85] width 318 height 18
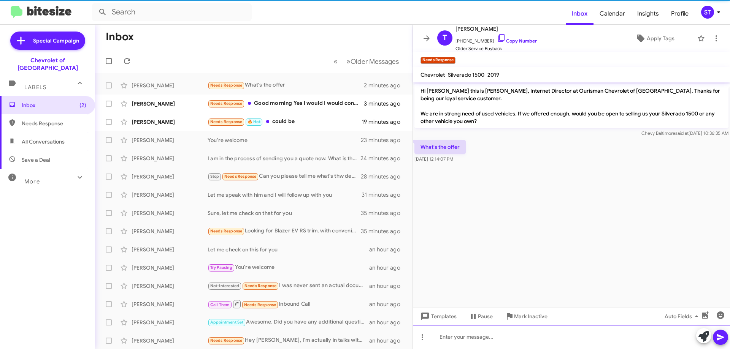
click at [510, 346] on div at bounding box center [571, 337] width 317 height 24
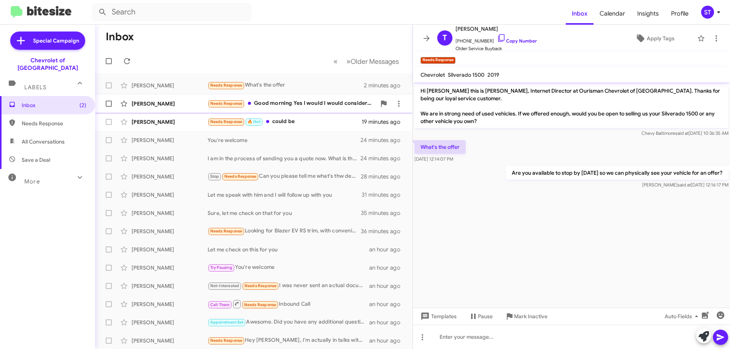
click at [315, 103] on div "Needs Response Good morning Yes I would I would consider it Please feel free to…" at bounding box center [292, 103] width 168 height 9
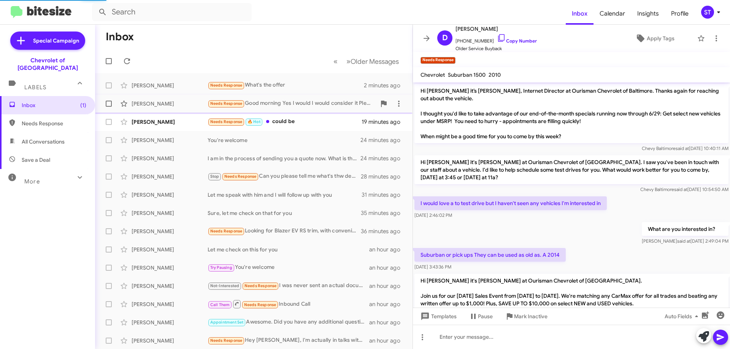
scroll to position [283, 0]
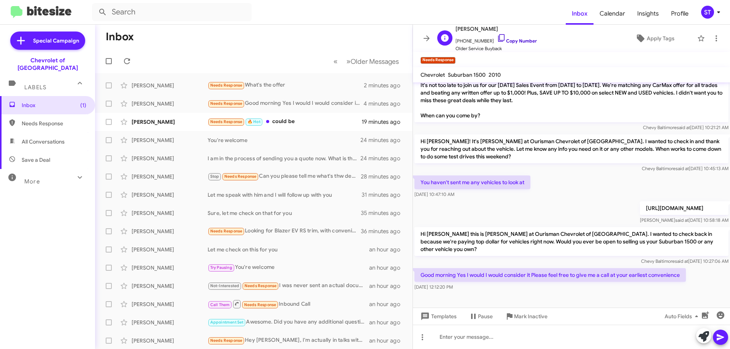
click at [497, 33] on icon at bounding box center [501, 37] width 9 height 9
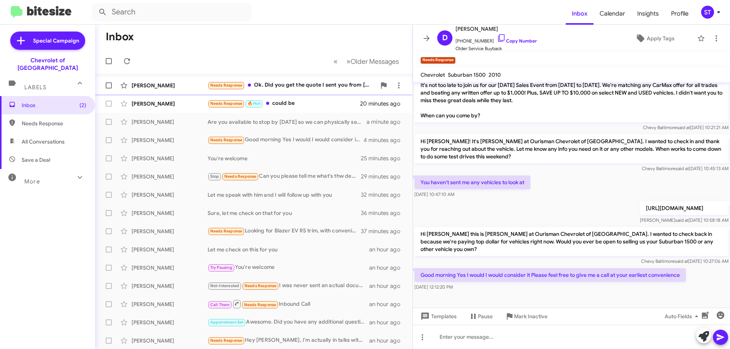
click at [274, 84] on div "Needs Response Ok. Did you get the quote I sent you from [PERSON_NAME] brothers?" at bounding box center [292, 85] width 168 height 9
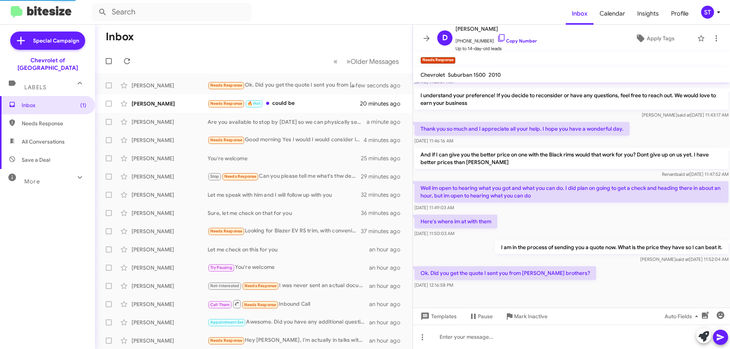
scroll to position [93, 0]
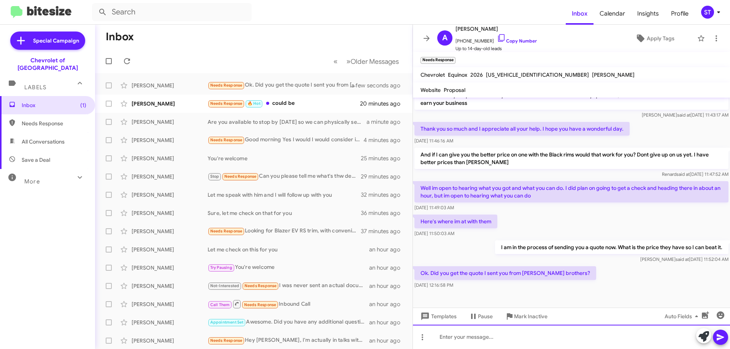
click at [474, 339] on div at bounding box center [571, 337] width 317 height 24
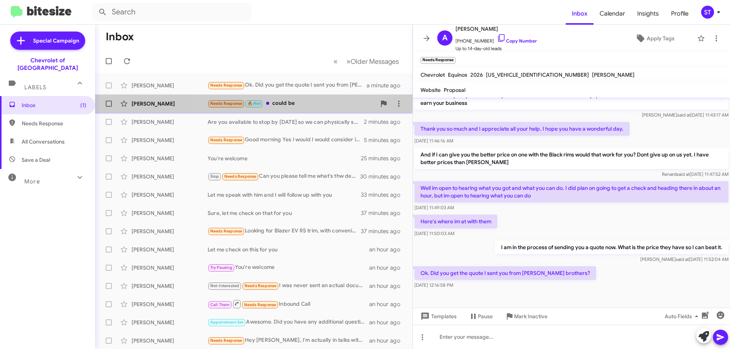
click at [289, 103] on div "Needs Response 🔥 Hot could be" at bounding box center [292, 103] width 168 height 9
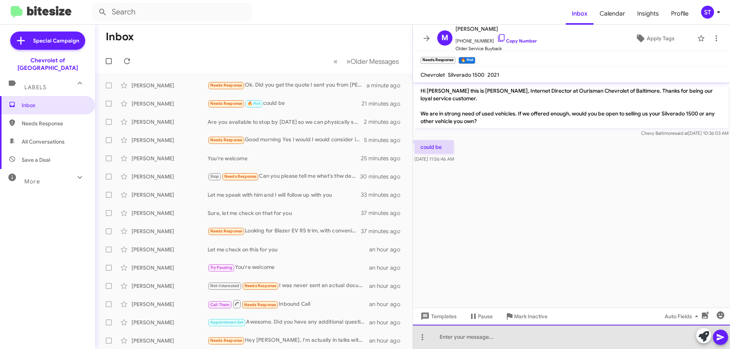
click at [486, 342] on div at bounding box center [571, 337] width 317 height 24
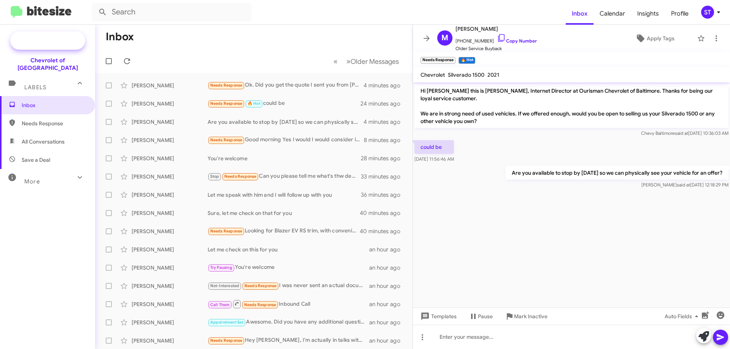
click at [49, 40] on span "Special Campaign" at bounding box center [56, 41] width 46 height 8
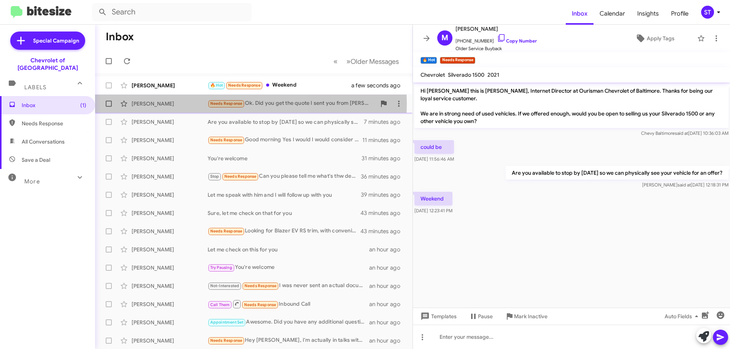
click at [164, 104] on div "[PERSON_NAME]" at bounding box center [170, 104] width 76 height 8
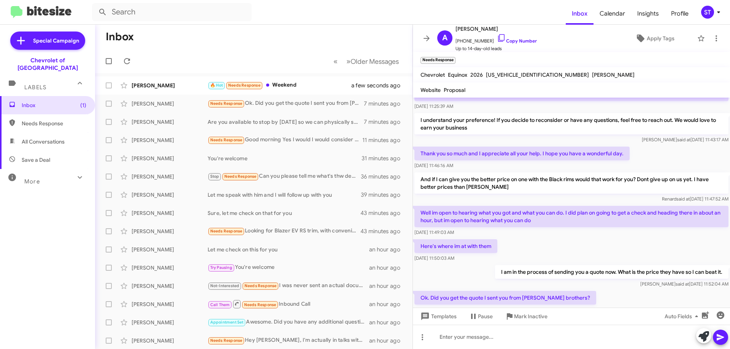
scroll to position [55, 0]
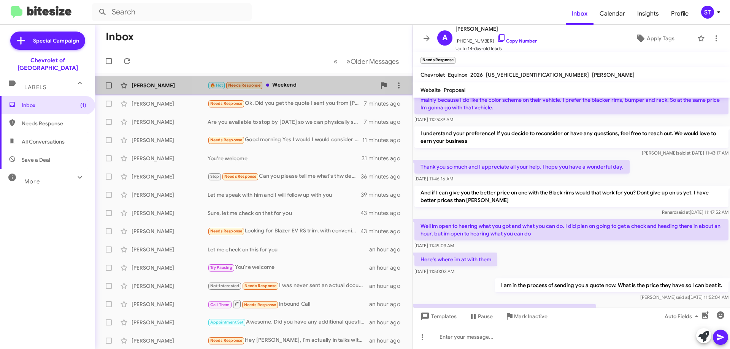
click at [295, 80] on div "[PERSON_NAME] 🔥 Hot Needs Response Weekend a few seconds ago" at bounding box center [253, 85] width 305 height 15
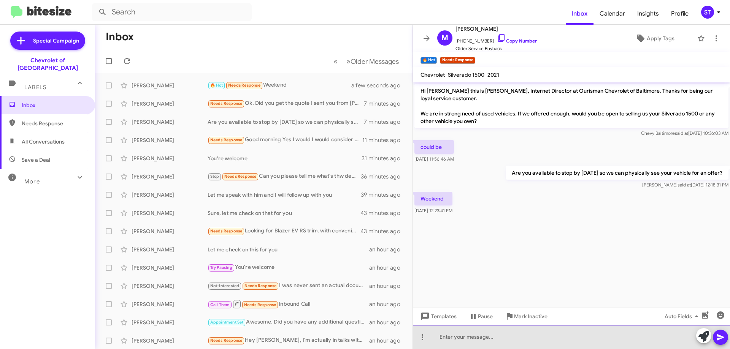
click at [481, 338] on div at bounding box center [571, 337] width 317 height 24
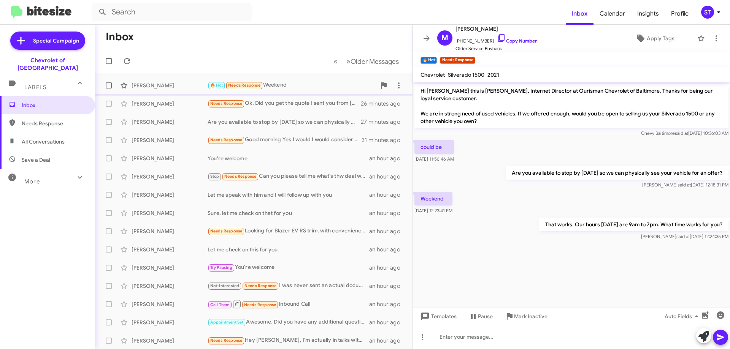
drag, startPoint x: 306, startPoint y: 88, endPoint x: 330, endPoint y: 84, distance: 24.4
click at [305, 88] on div "🔥 Hot Needs Response Weekend" at bounding box center [292, 85] width 168 height 9
click at [126, 63] on icon at bounding box center [126, 61] width 9 height 9
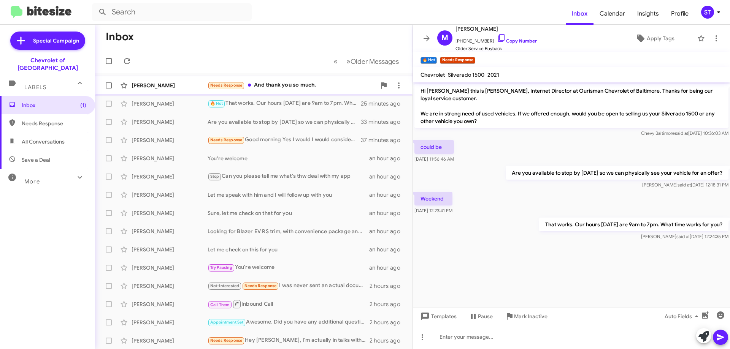
click at [297, 86] on div "Needs Response And thank you so much." at bounding box center [292, 85] width 168 height 9
